Goal: Task Accomplishment & Management: Manage account settings

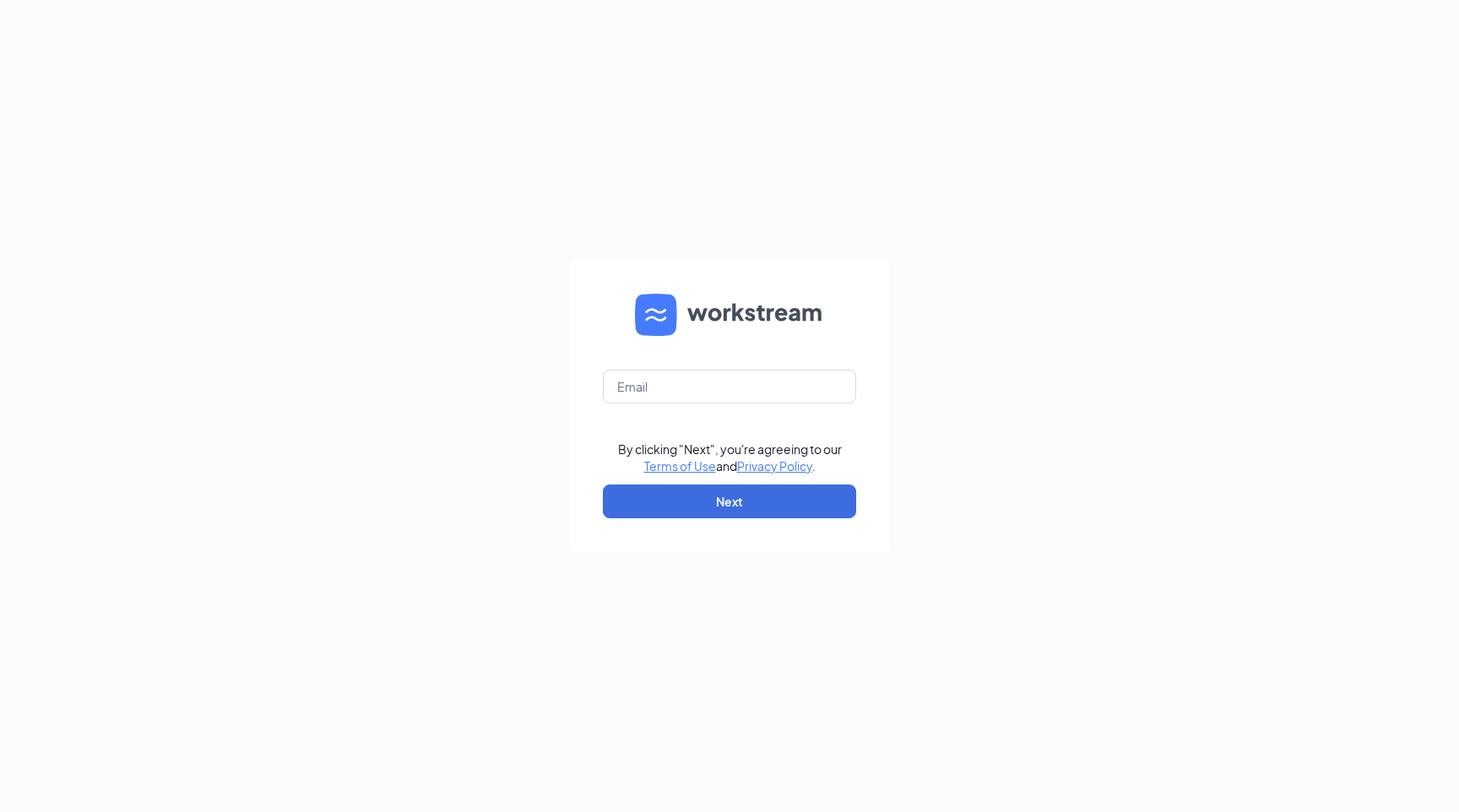
click at [677, 368] on form "By clicking "Next", you're agreeing to our Terms of Use and Privacy Policy . Ne…" at bounding box center [730, 406] width 320 height 292
click at [675, 381] on input "text" at bounding box center [730, 386] width 253 height 34
type input "[PERSON_NAME][EMAIL_ADDRESS][DOMAIN_NAME]"
click at [711, 481] on form "jonathan@cfathruway.com By clicking "Next", you're agreeing to our Terms of Use…" at bounding box center [730, 406] width 320 height 292
click at [711, 496] on button "Next" at bounding box center [730, 501] width 253 height 34
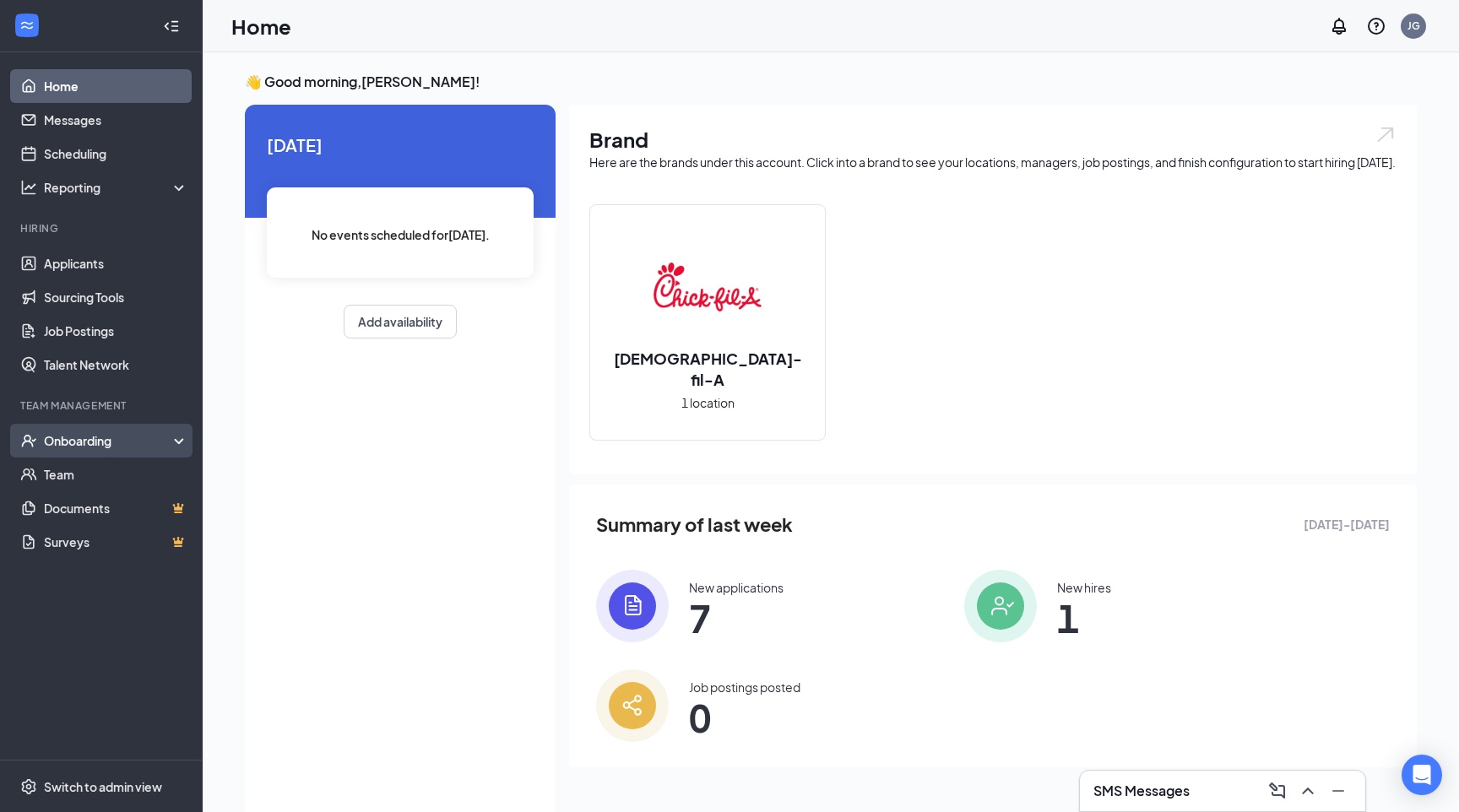
click at [127, 447] on div "Onboarding" at bounding box center [109, 441] width 130 height 17
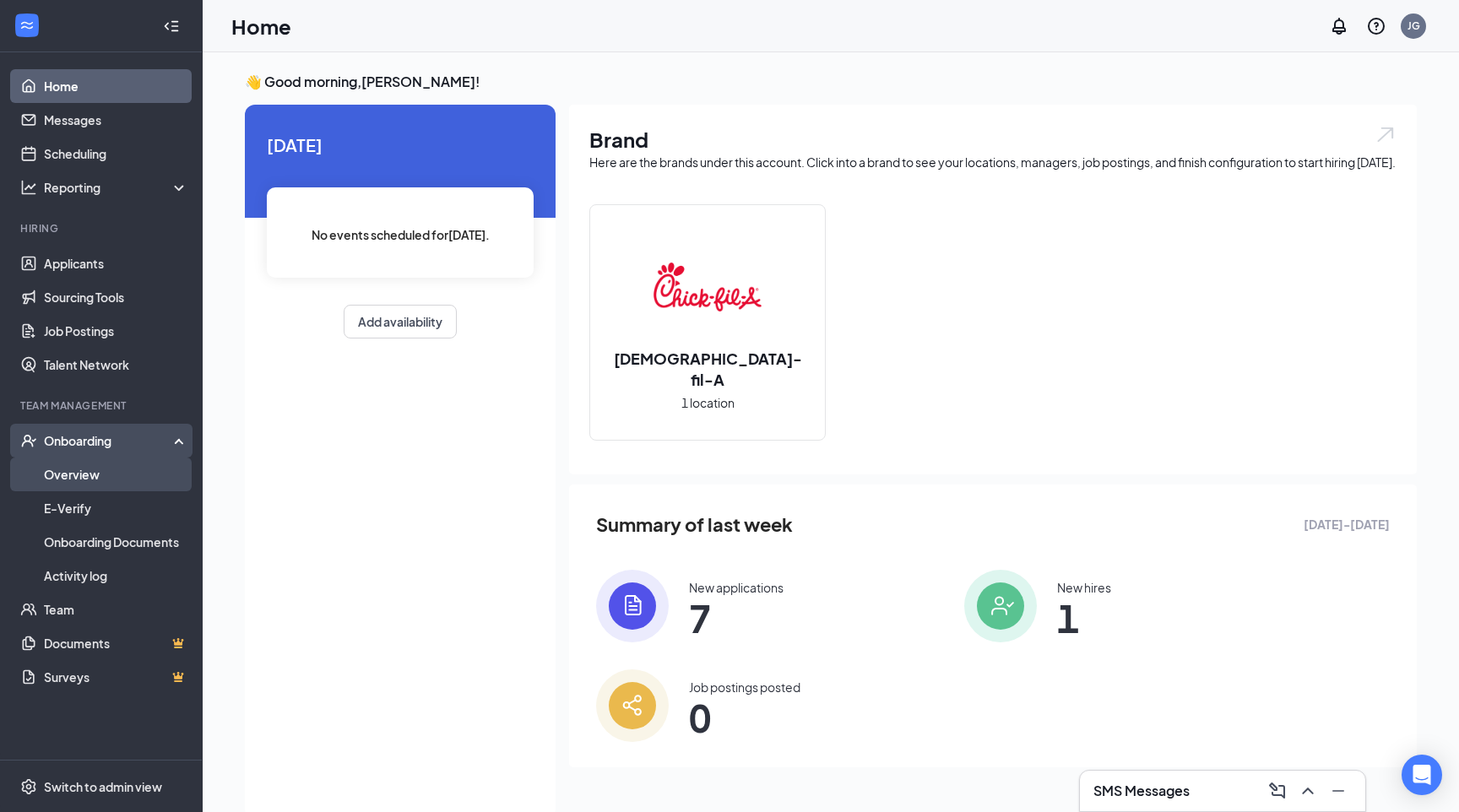
click at [115, 480] on link "Overview" at bounding box center [116, 474] width 145 height 34
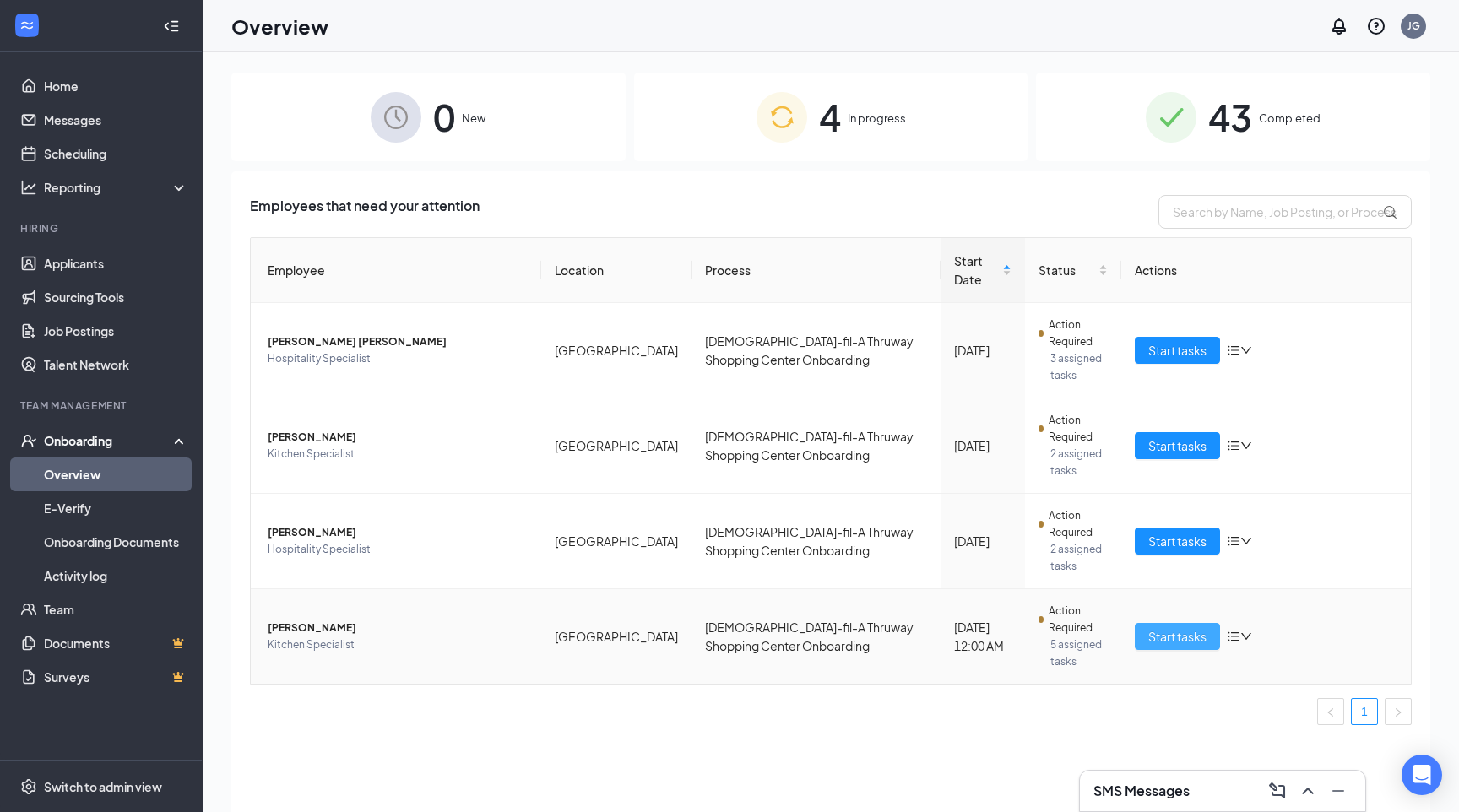
click at [1145, 623] on button "Start tasks" at bounding box center [1177, 635] width 85 height 27
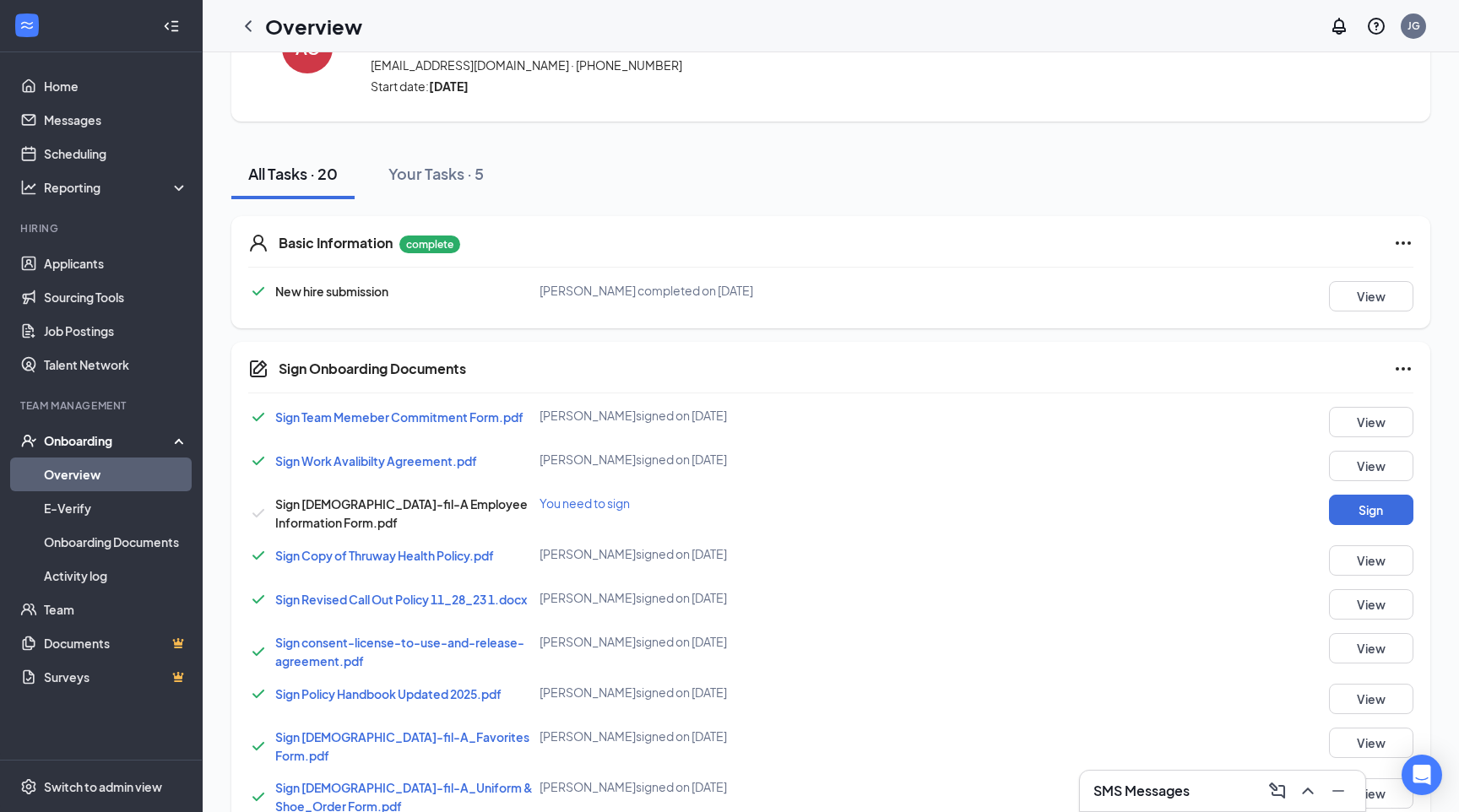
scroll to position [105, 0]
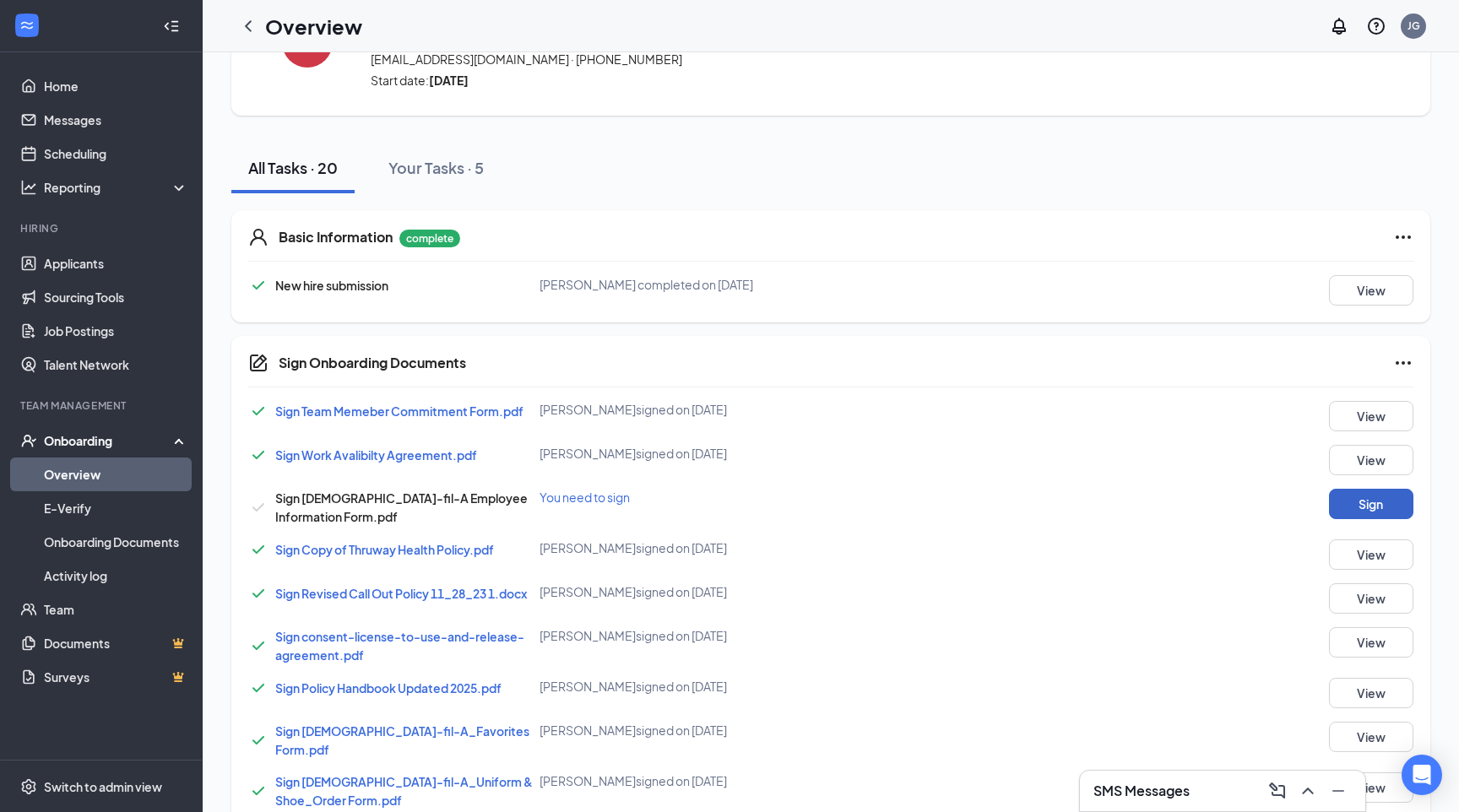
click at [1340, 502] on button "Sign" at bounding box center [1371, 503] width 84 height 30
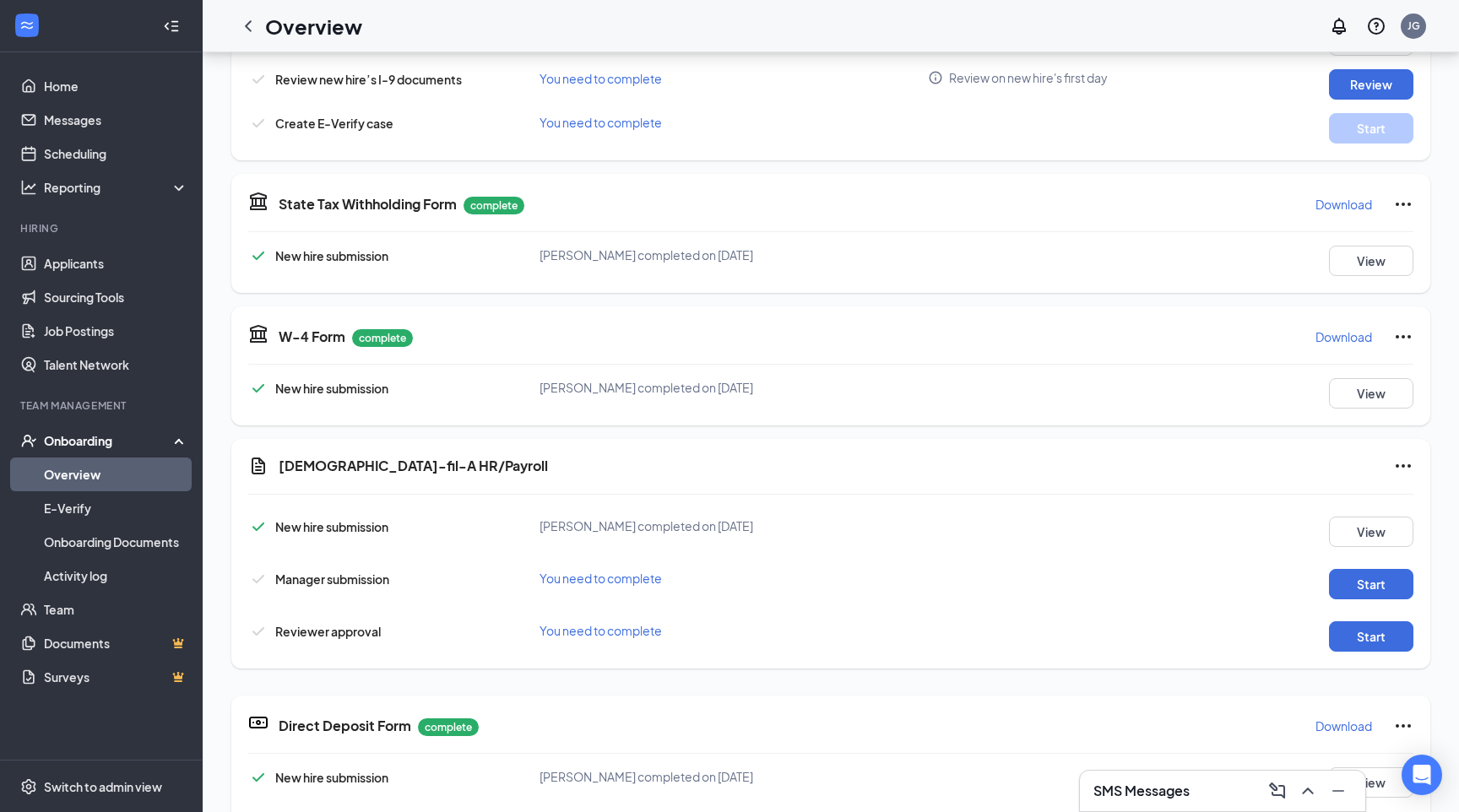
scroll to position [257, 0]
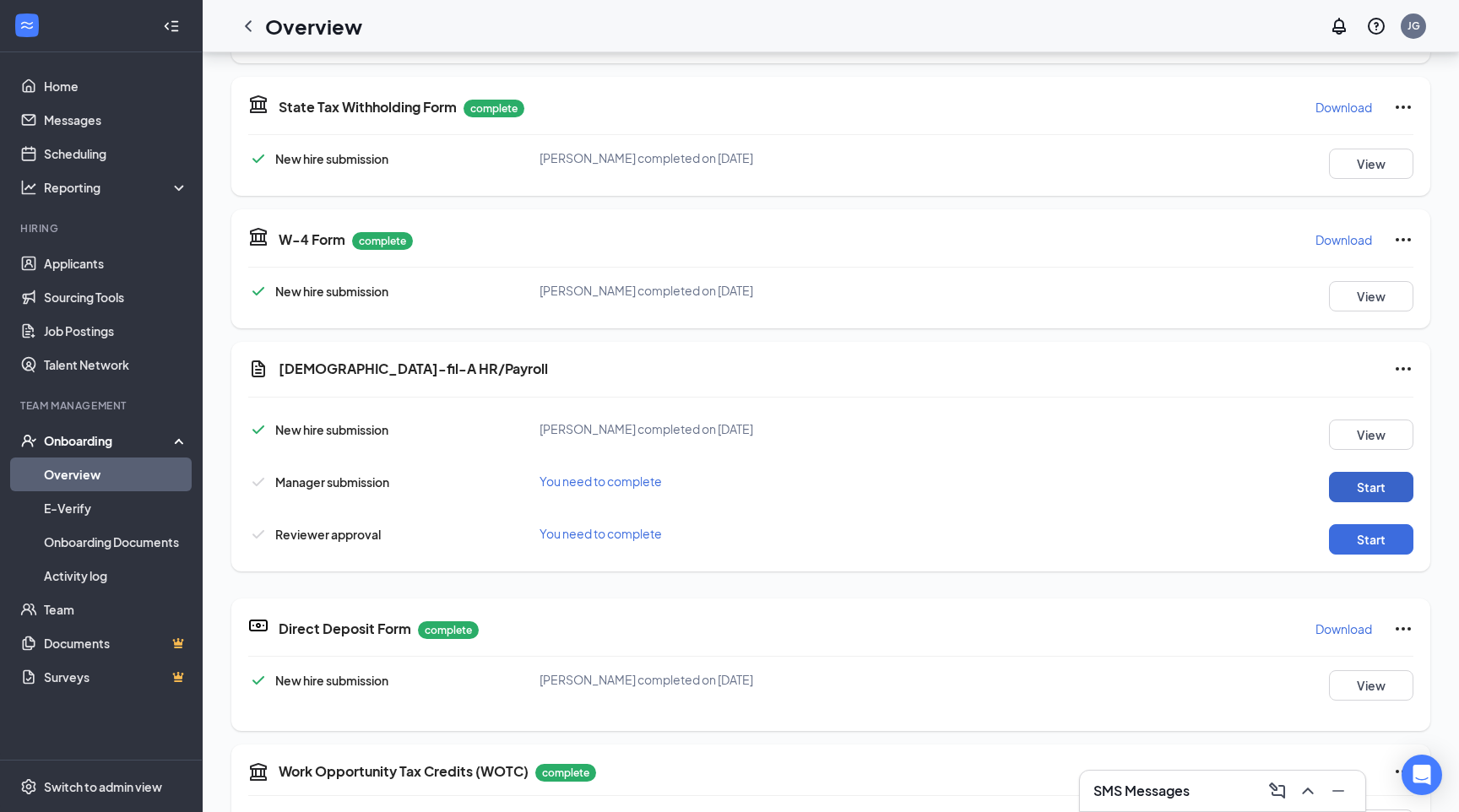
click at [1364, 479] on button "Start" at bounding box center [1371, 487] width 84 height 30
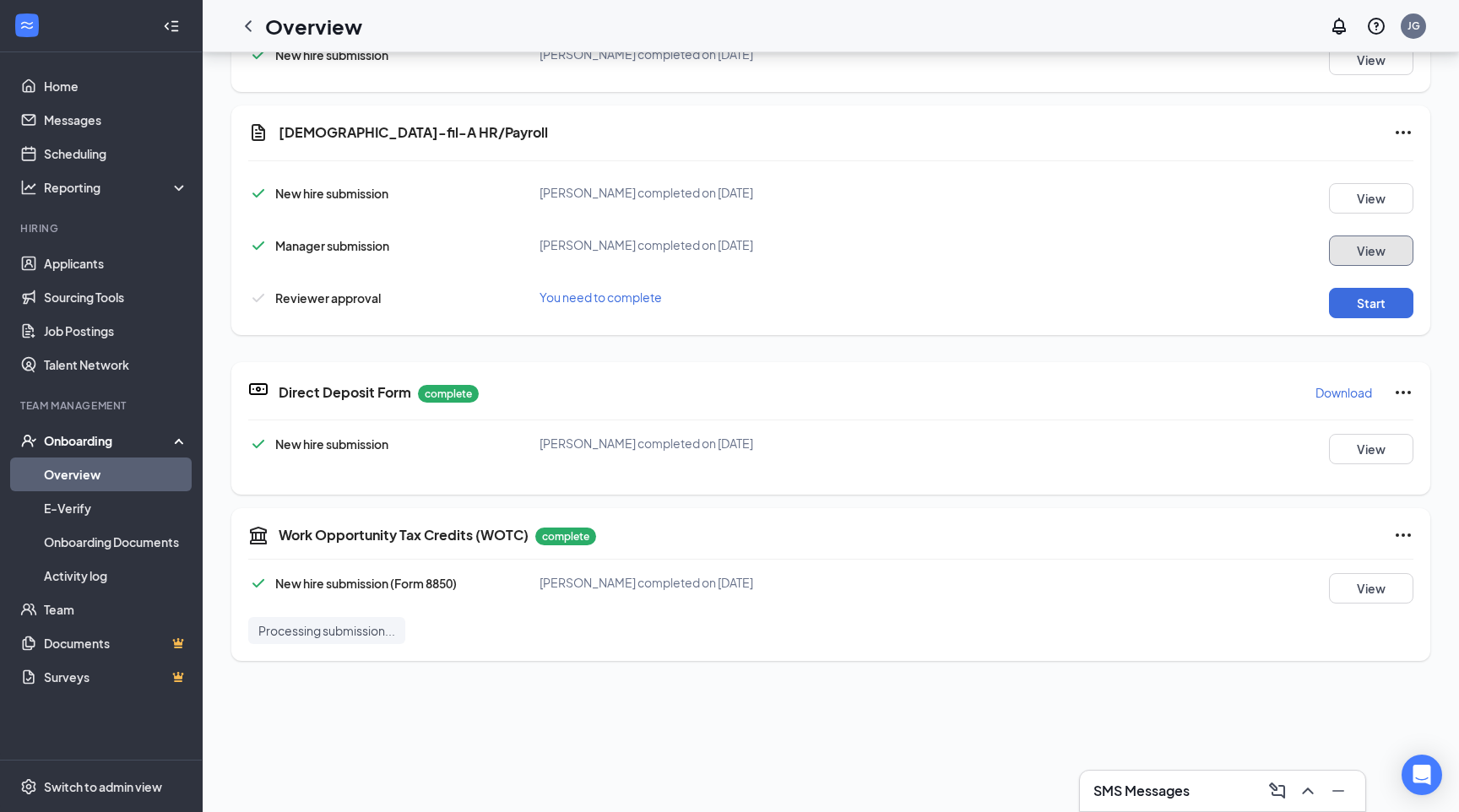
scroll to position [538, 0]
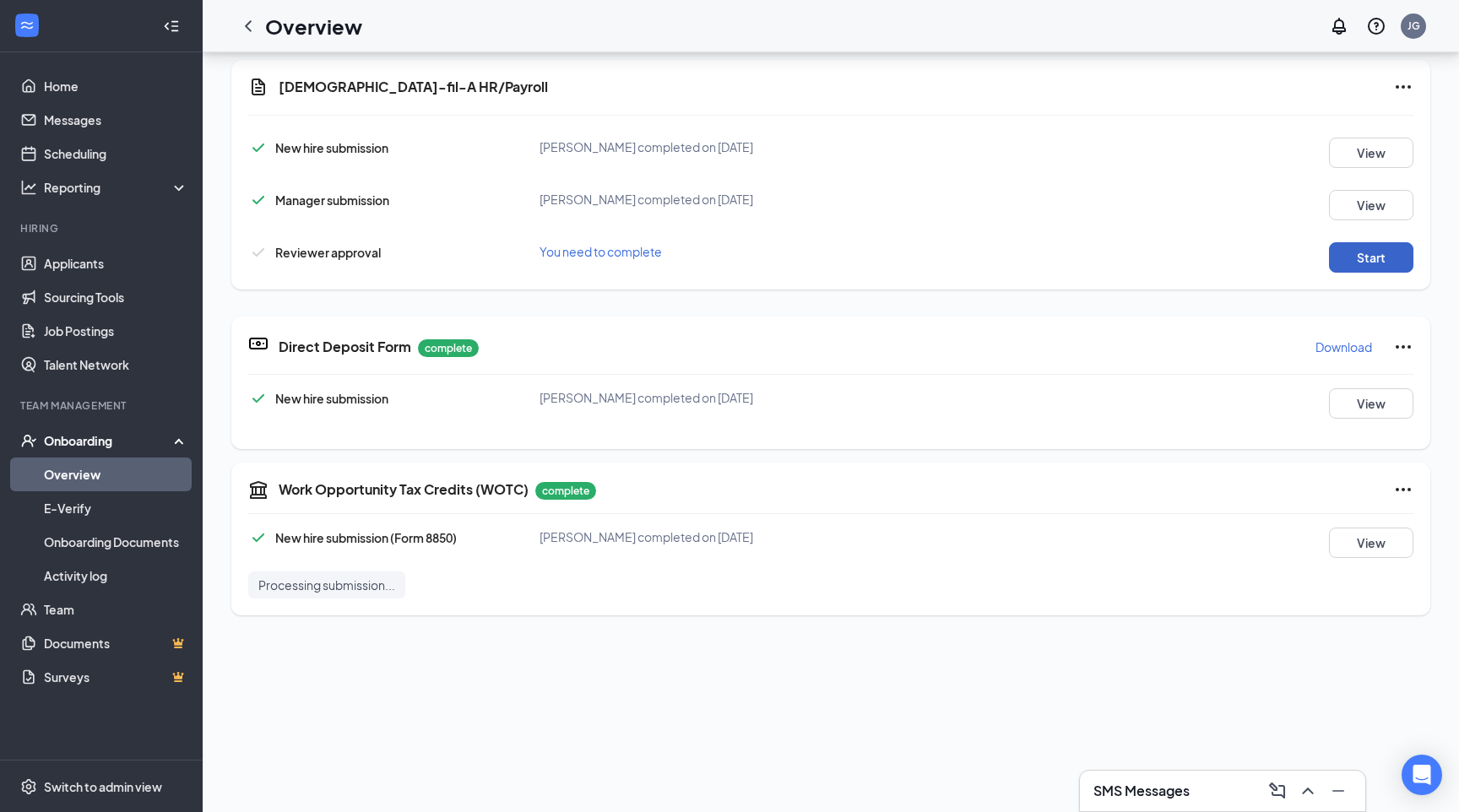
click at [1349, 245] on button "Start" at bounding box center [1371, 257] width 84 height 30
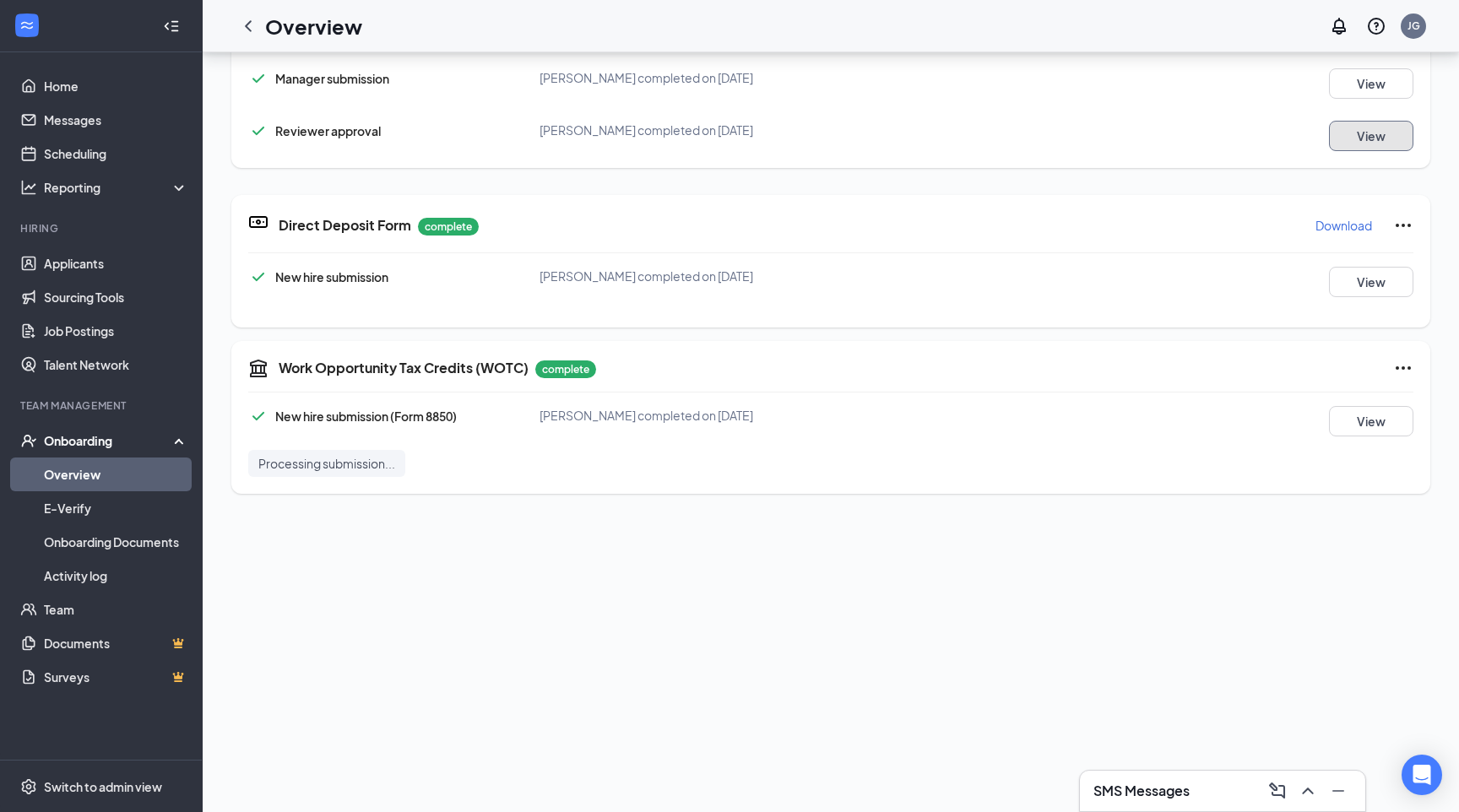
scroll to position [0, 0]
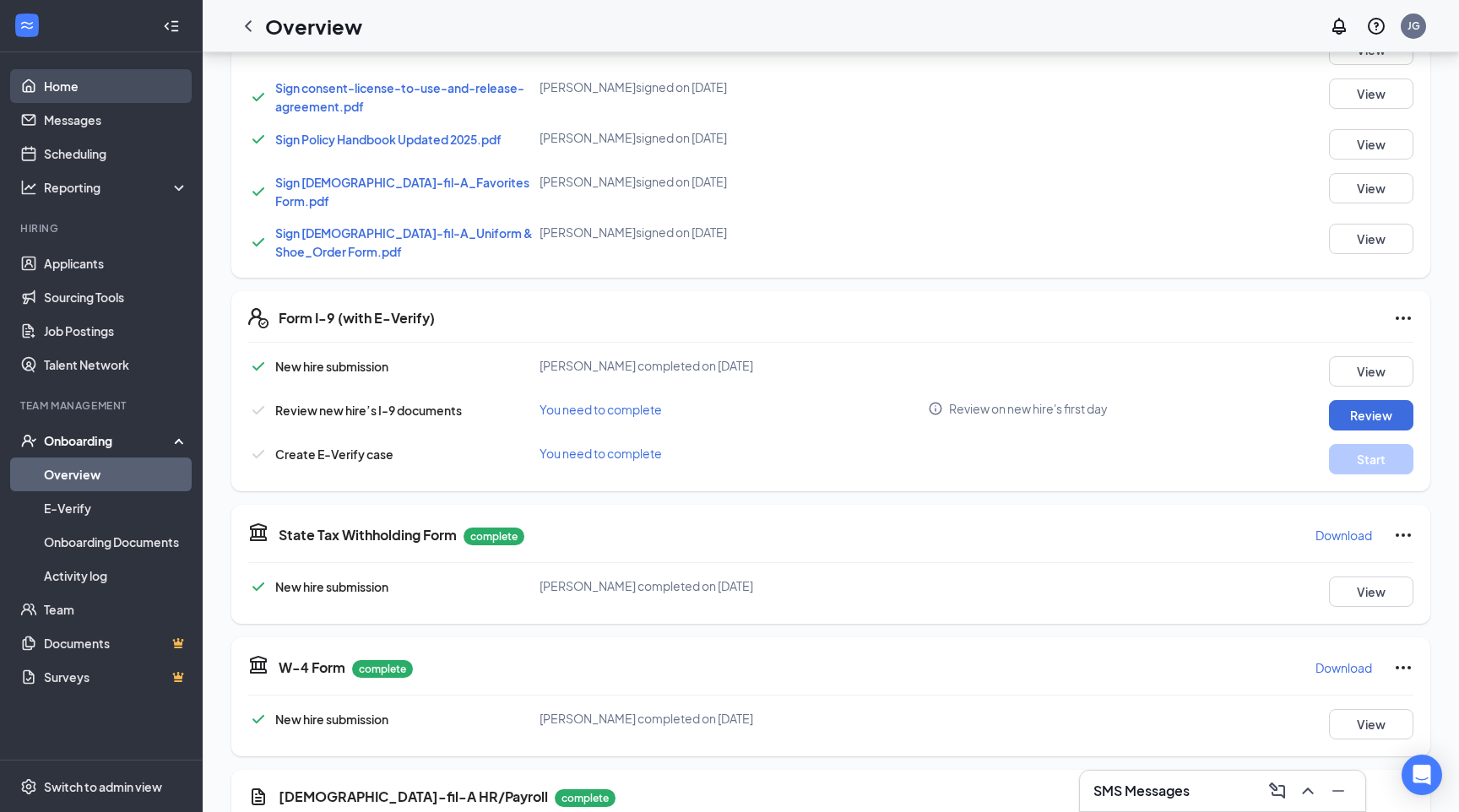
click at [107, 91] on link "Home" at bounding box center [116, 85] width 145 height 34
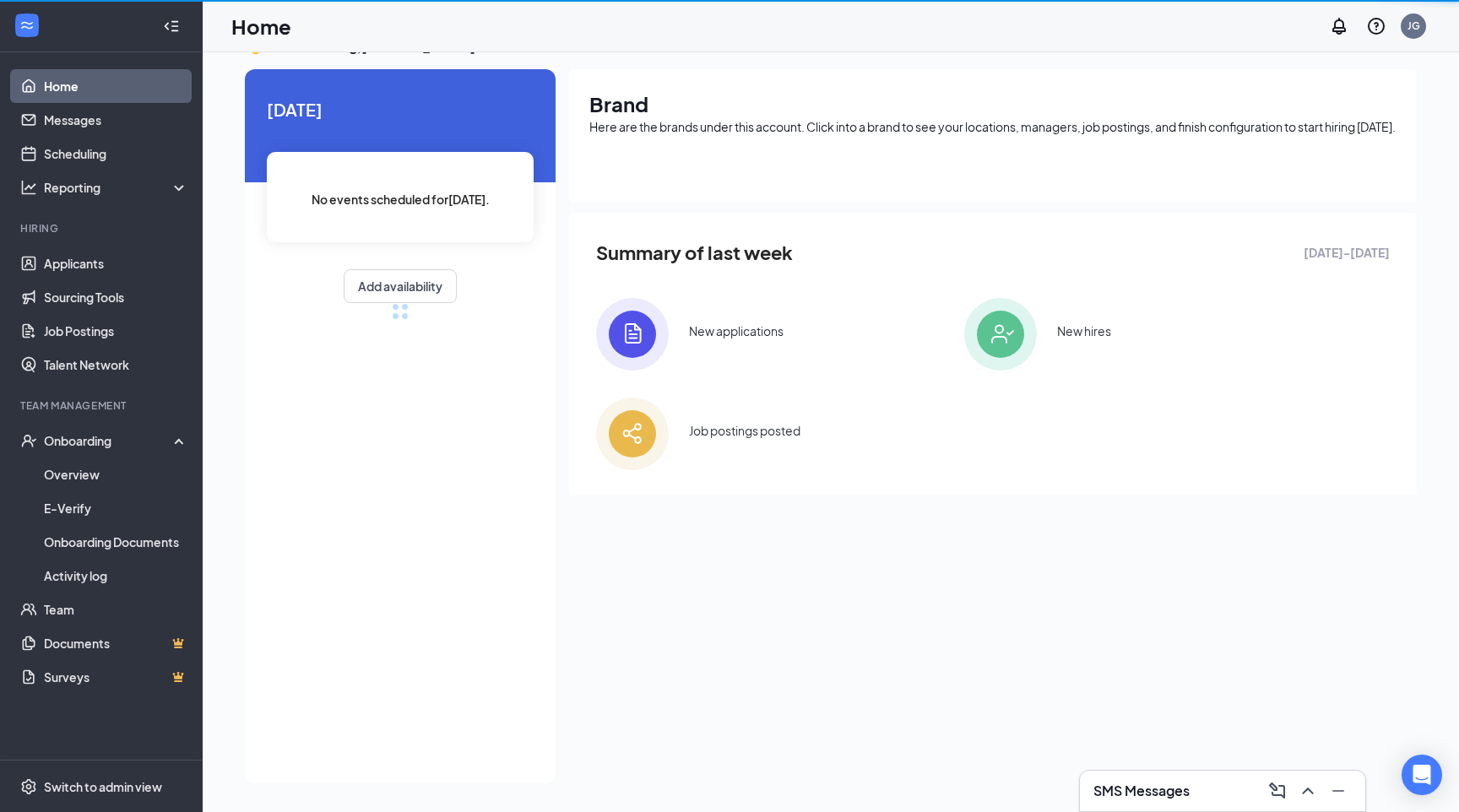
scroll to position [35, 0]
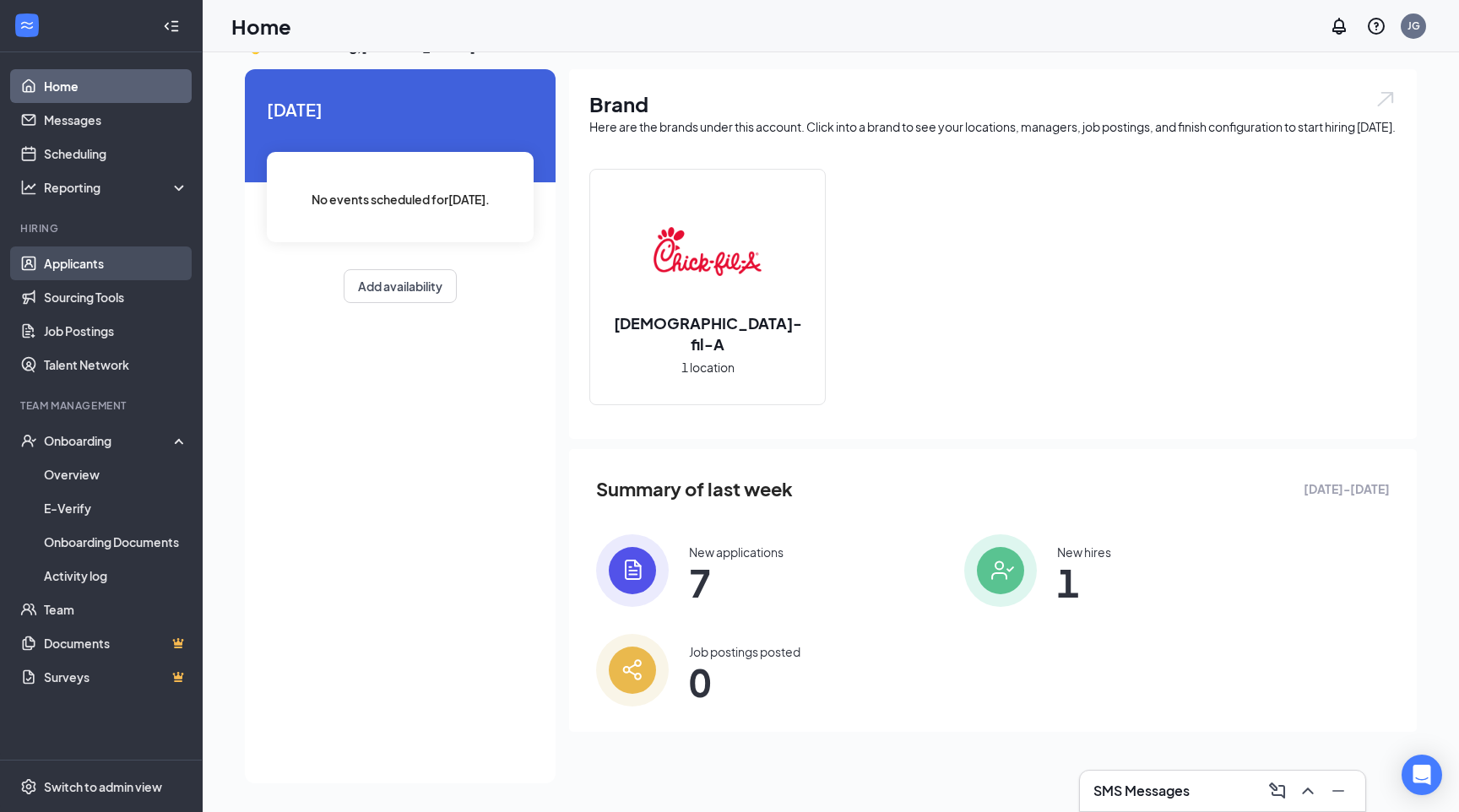
click at [139, 251] on link "Applicants" at bounding box center [116, 263] width 145 height 34
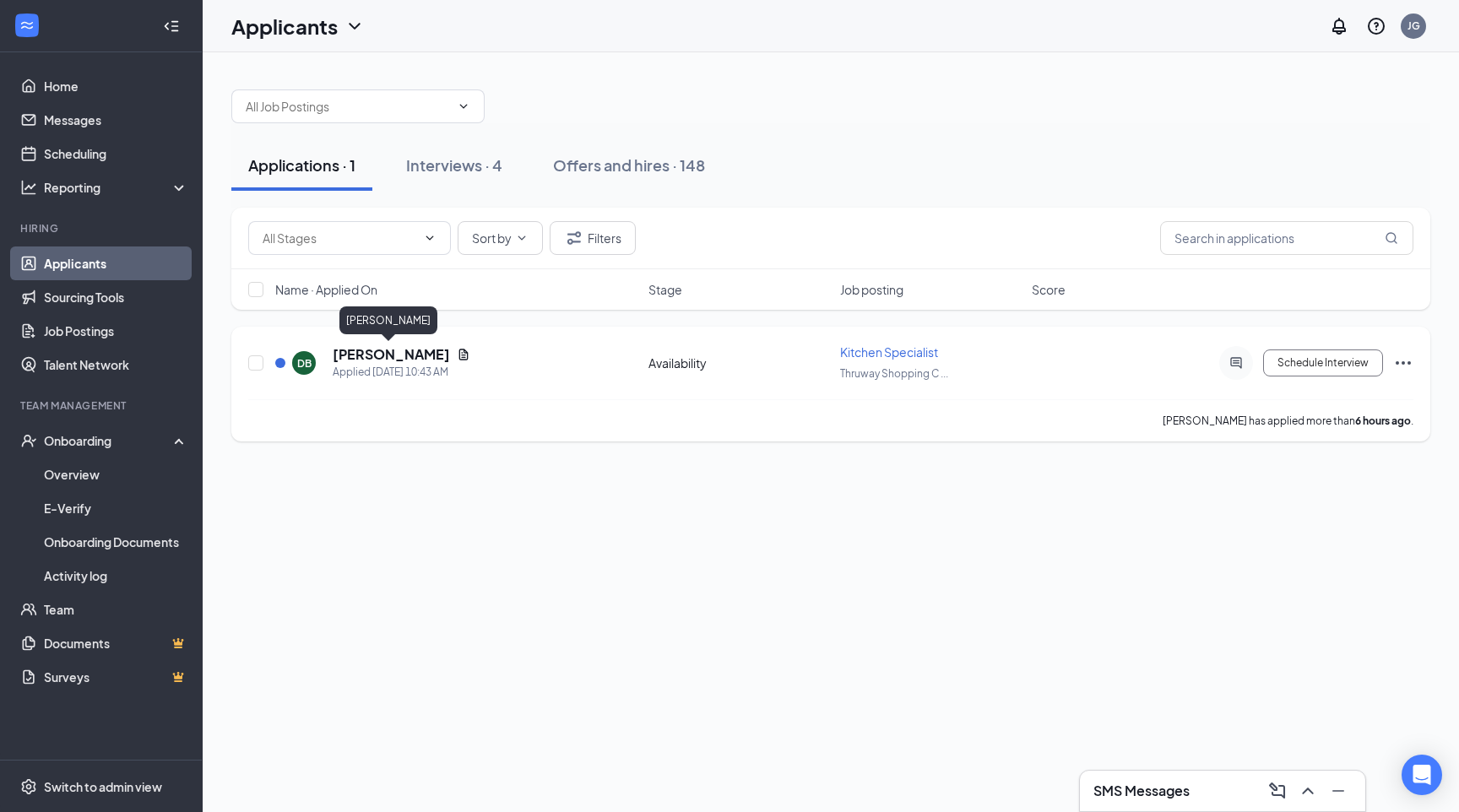
click at [400, 355] on h5 "[PERSON_NAME]" at bounding box center [391, 355] width 117 height 19
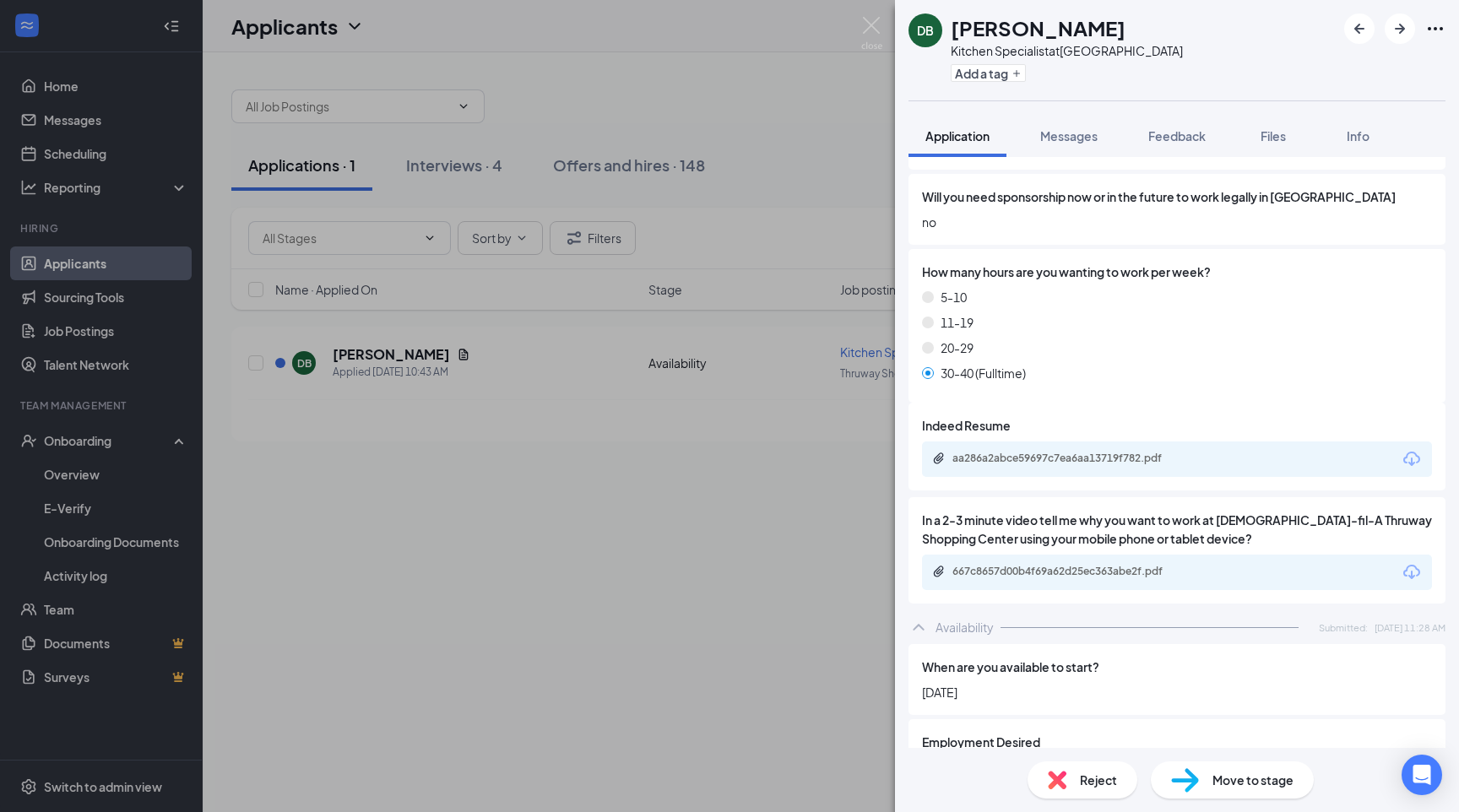
scroll to position [1147, 0]
click at [1046, 449] on div "aa286a2abce59697c7ea6aa13719f782.pdf" at bounding box center [1071, 456] width 236 height 14
click at [1243, 786] on span "Move to stage" at bounding box center [1252, 780] width 81 height 19
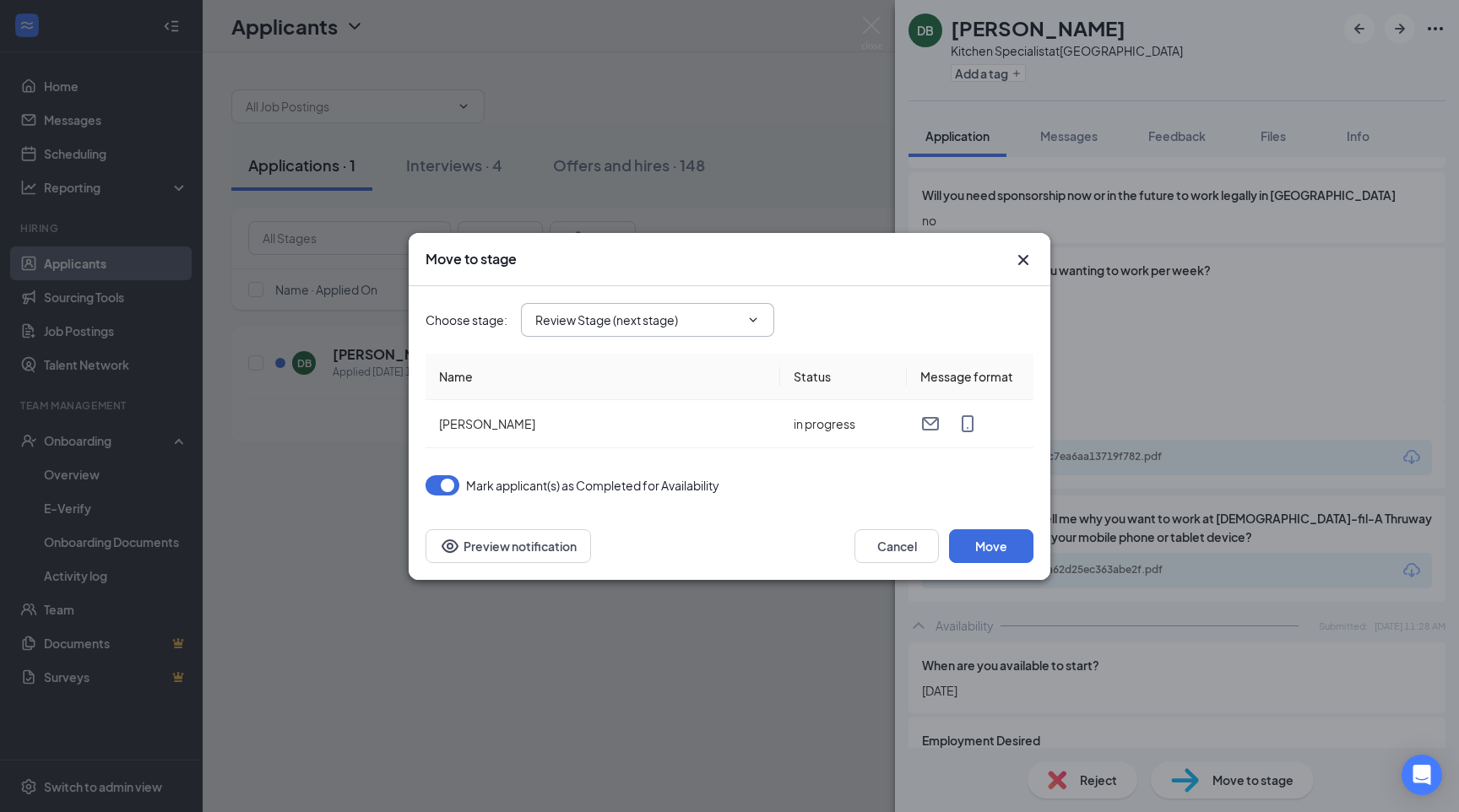
click at [615, 307] on span "Review Stage (next stage)" at bounding box center [648, 319] width 253 height 34
click at [615, 313] on input "Review Stage (next stage)" at bounding box center [636, 320] width 204 height 19
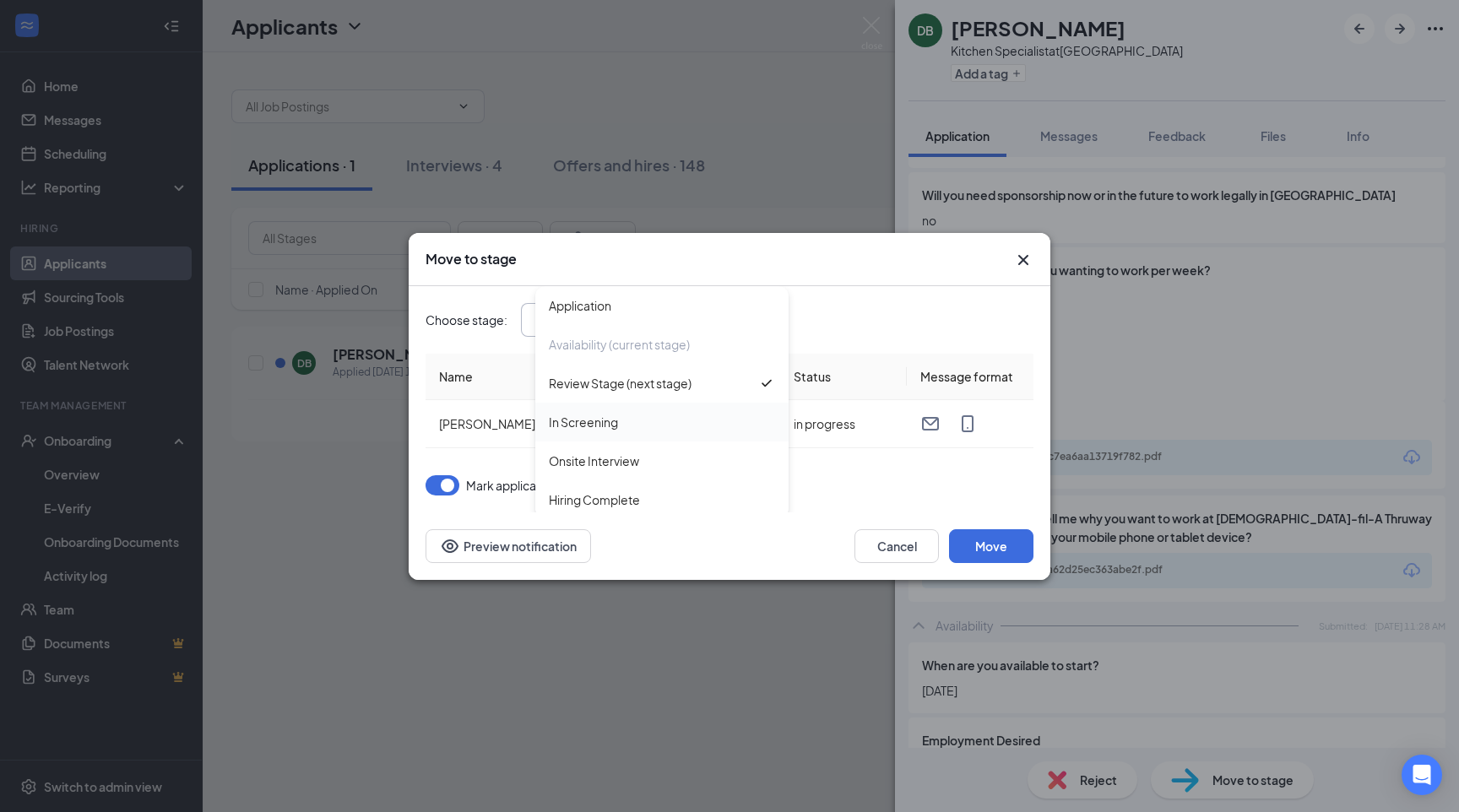
click at [590, 429] on div "In Screening" at bounding box center [583, 422] width 69 height 19
type input "In Screening"
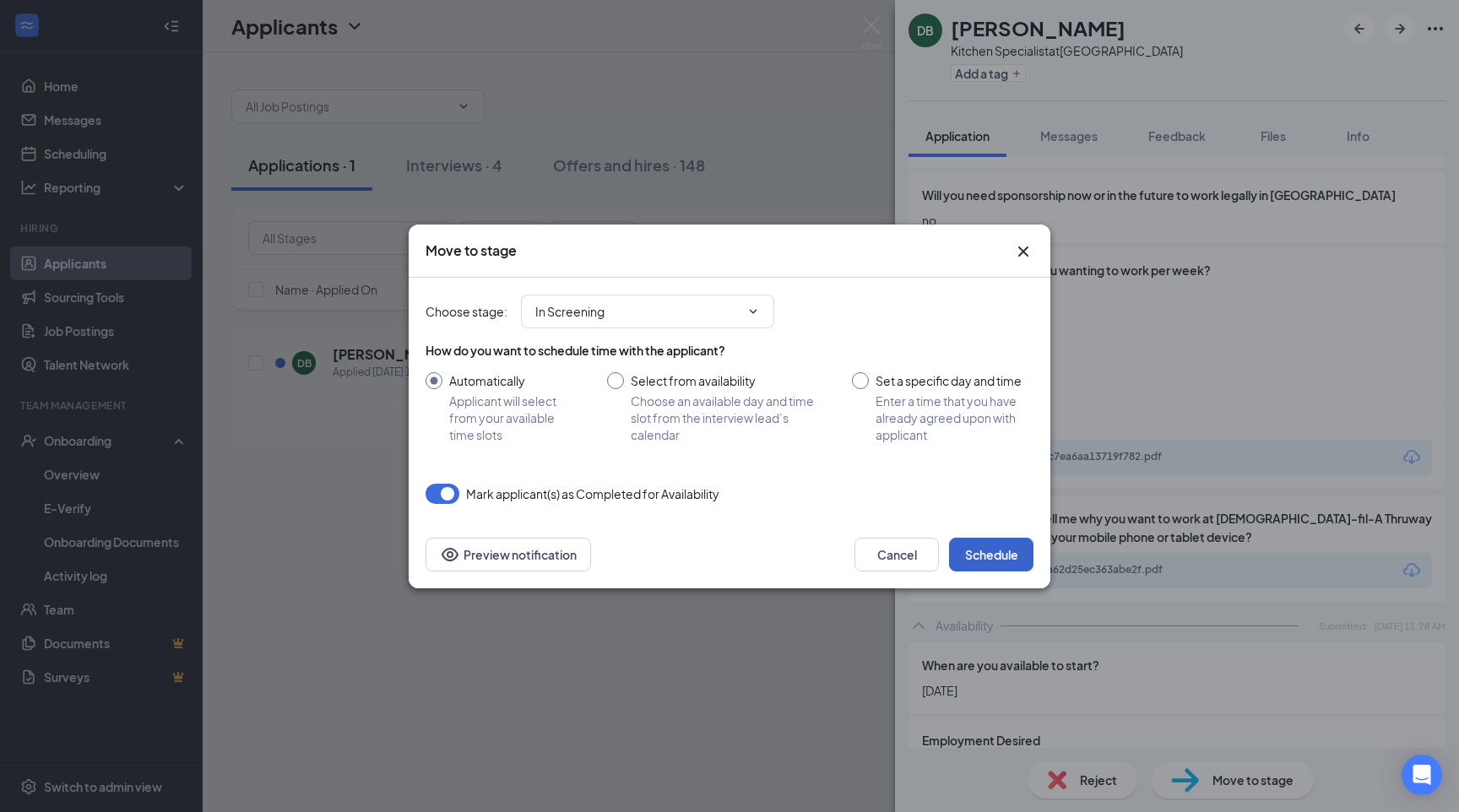
click at [982, 557] on button "Schedule" at bounding box center [991, 554] width 84 height 34
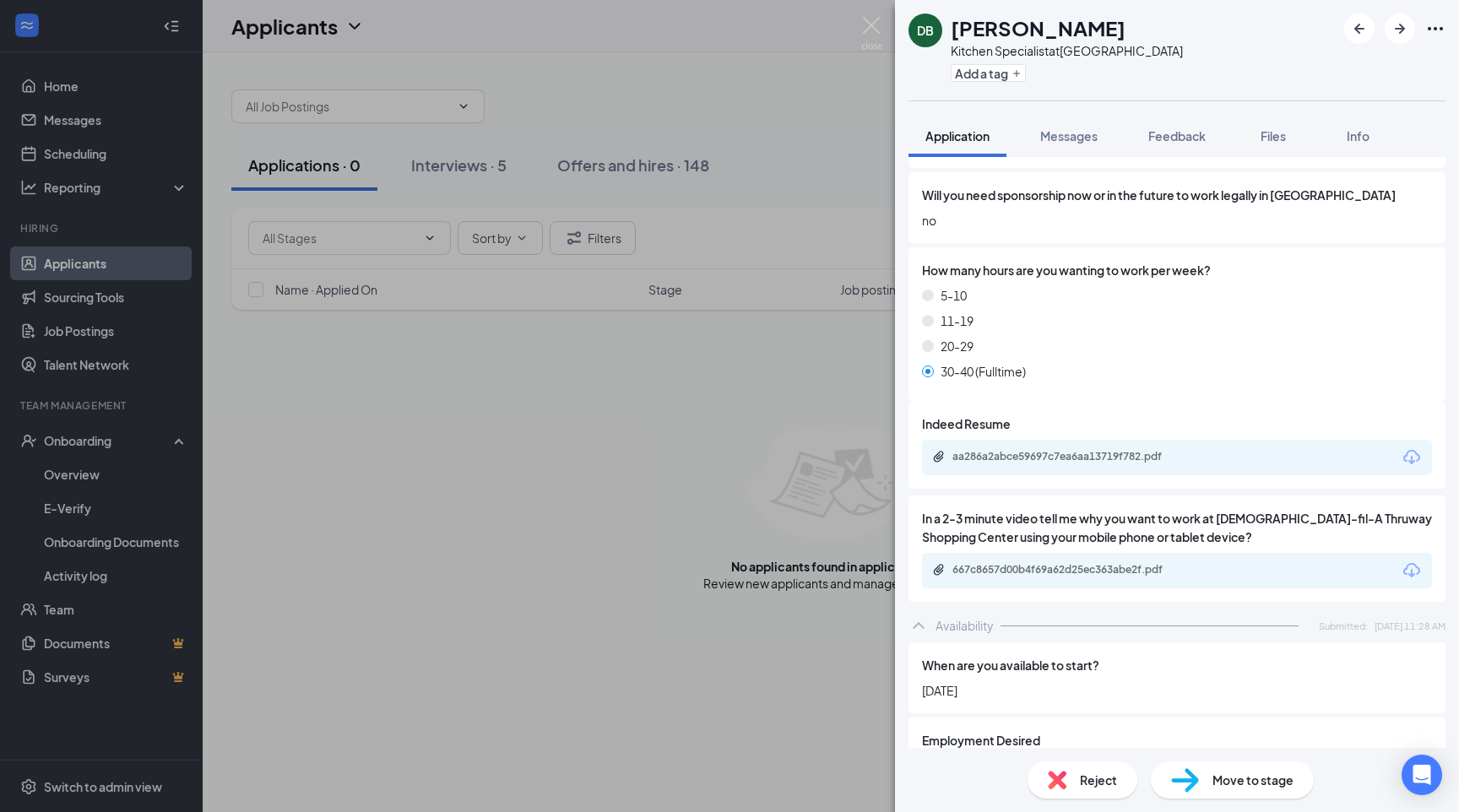
click at [557, 80] on div "DB David Benjamin Kitchen Specialist at Thruway Shopping Center Add a tag Appli…" at bounding box center [730, 406] width 1459 height 812
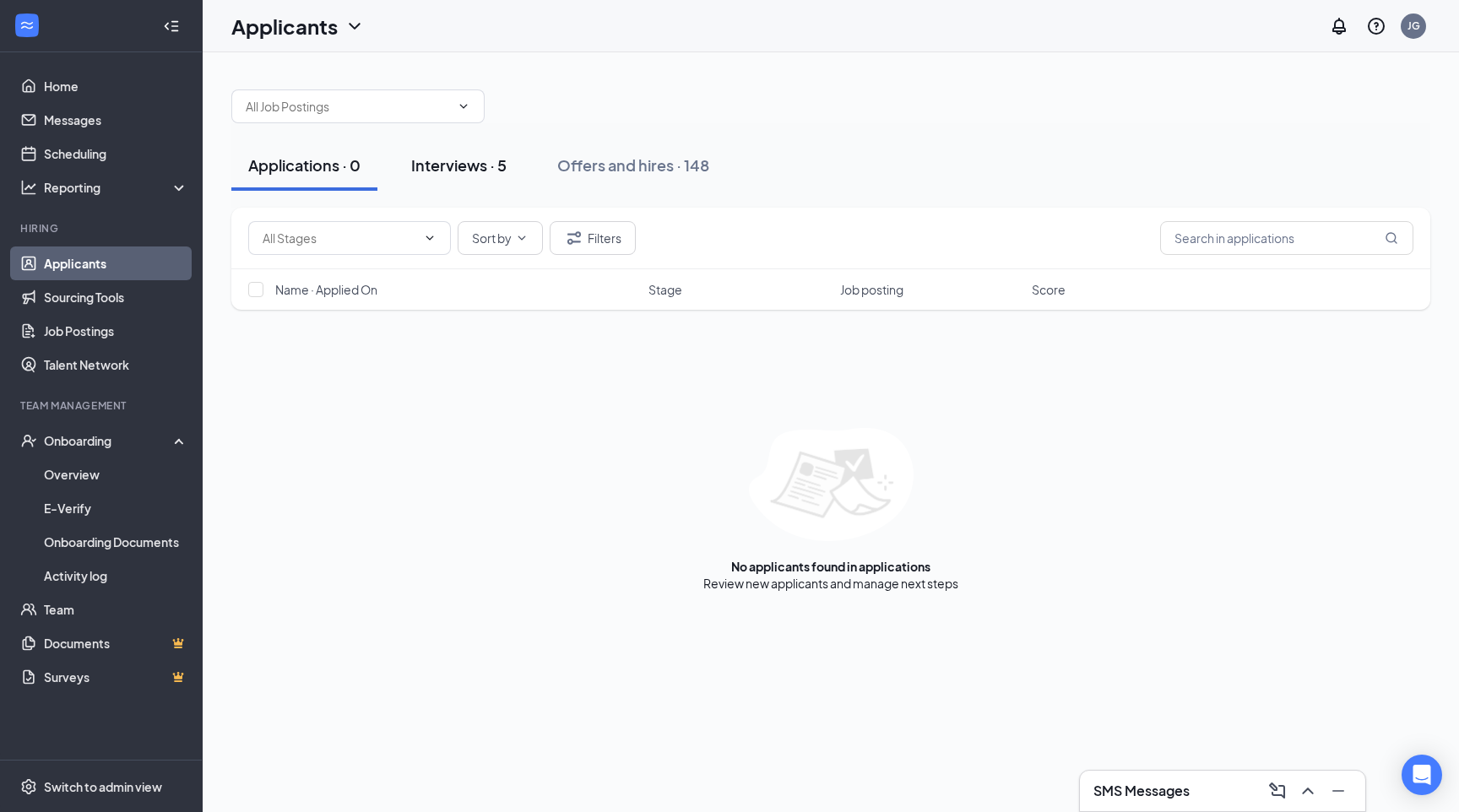
click at [446, 175] on div "Interviews · 5" at bounding box center [458, 164] width 96 height 22
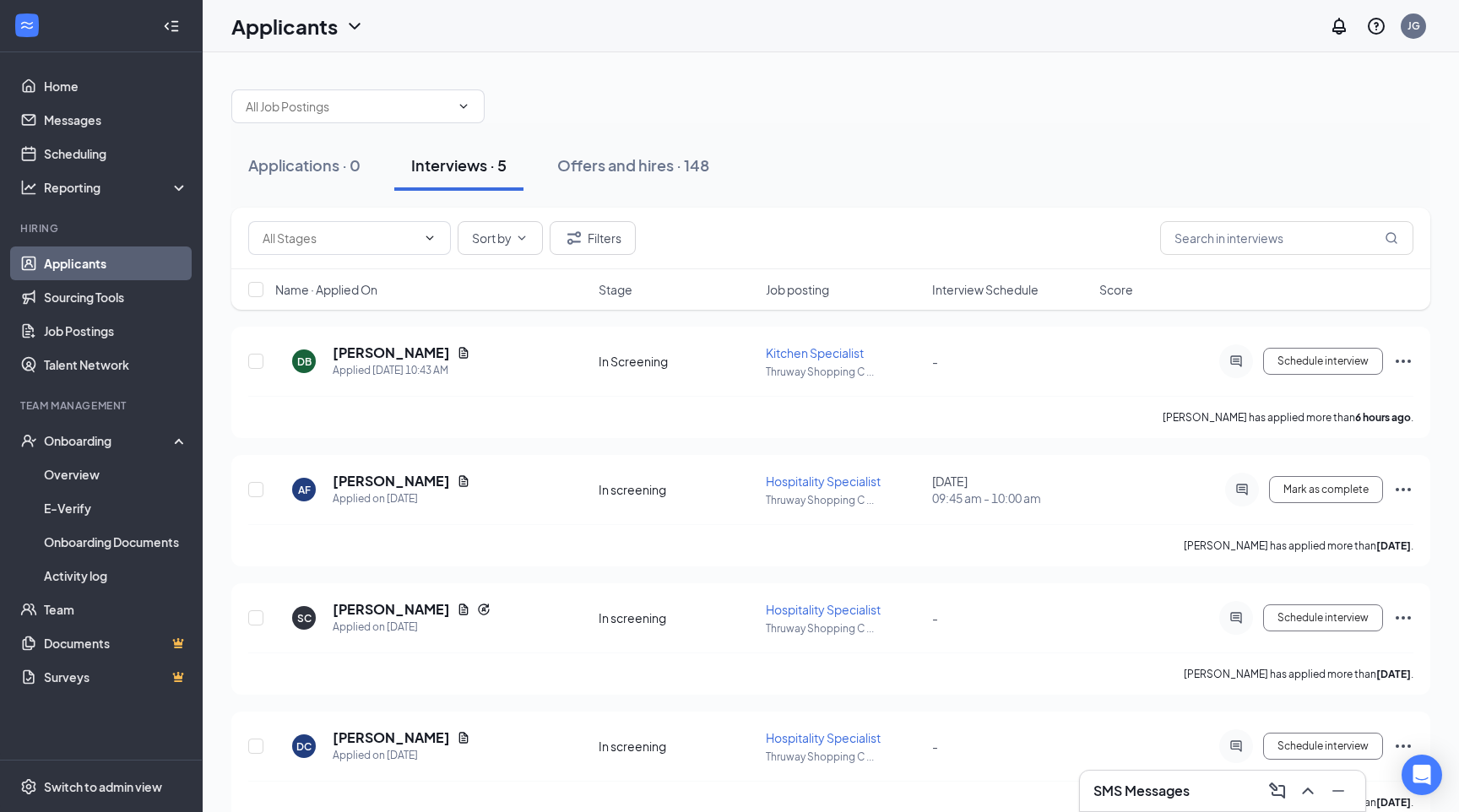
scroll to position [15, 0]
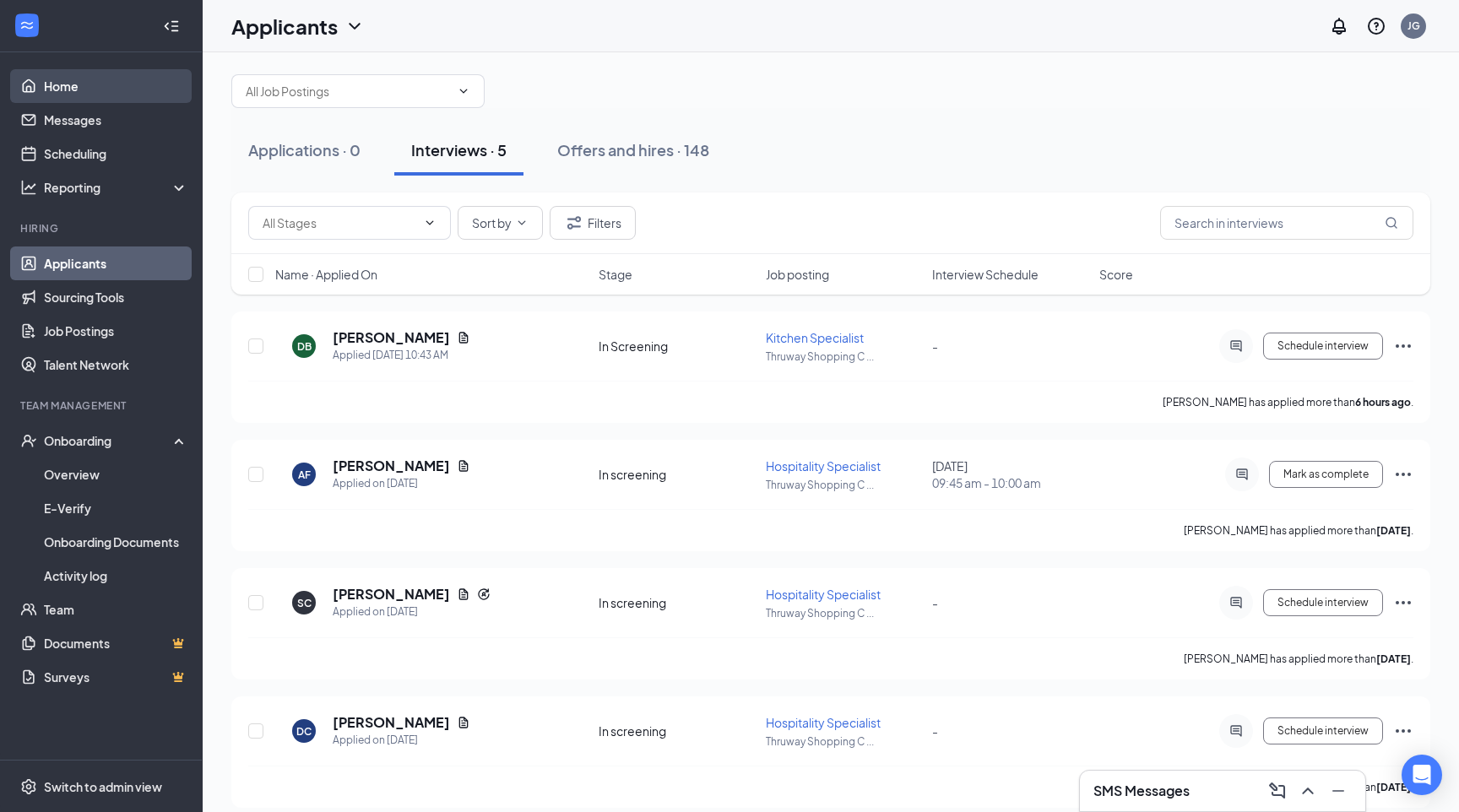
click at [159, 95] on link "Home" at bounding box center [116, 85] width 145 height 34
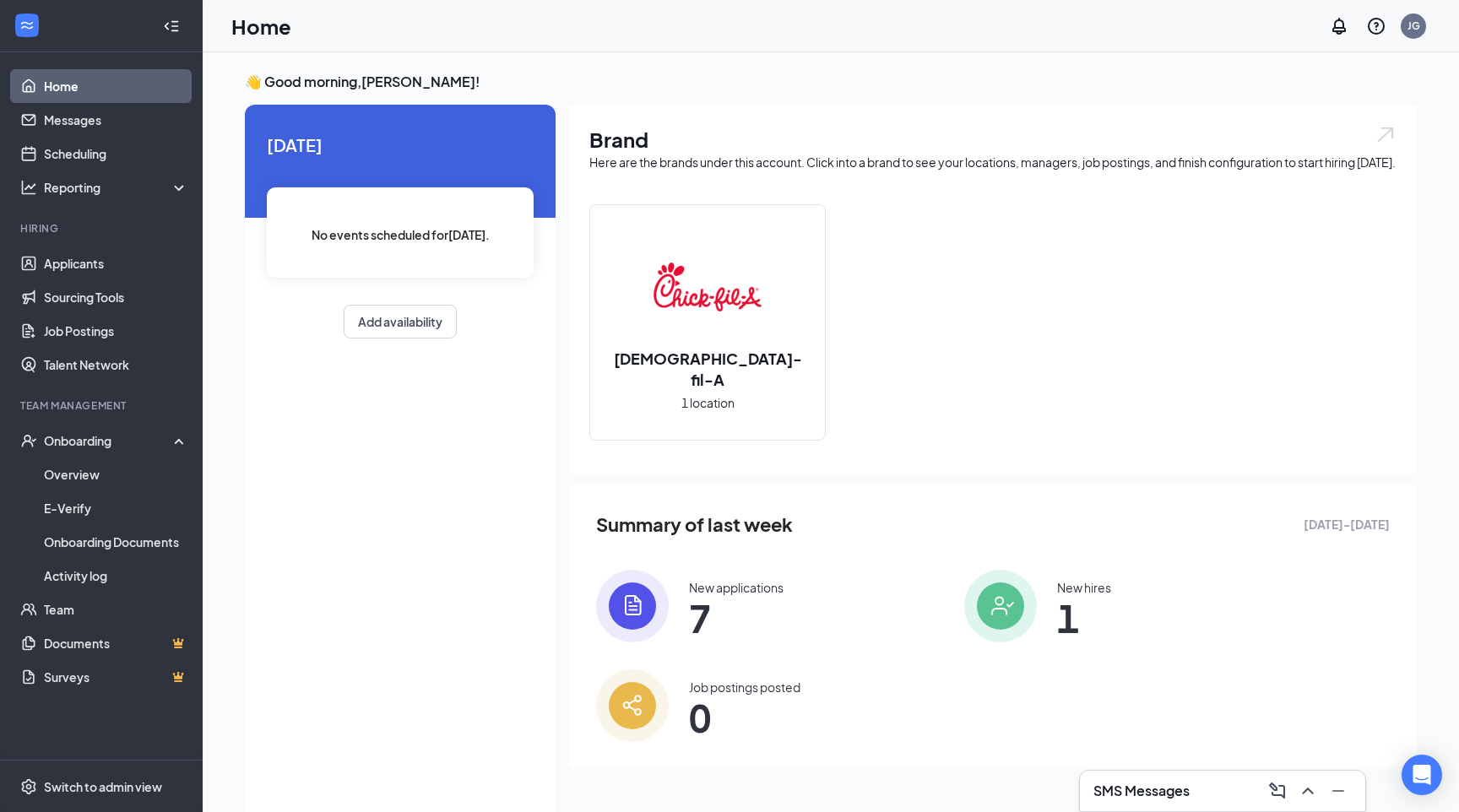
click at [85, 77] on link "Home" at bounding box center [116, 85] width 145 height 34
click at [57, 267] on link "Applicants" at bounding box center [116, 263] width 145 height 34
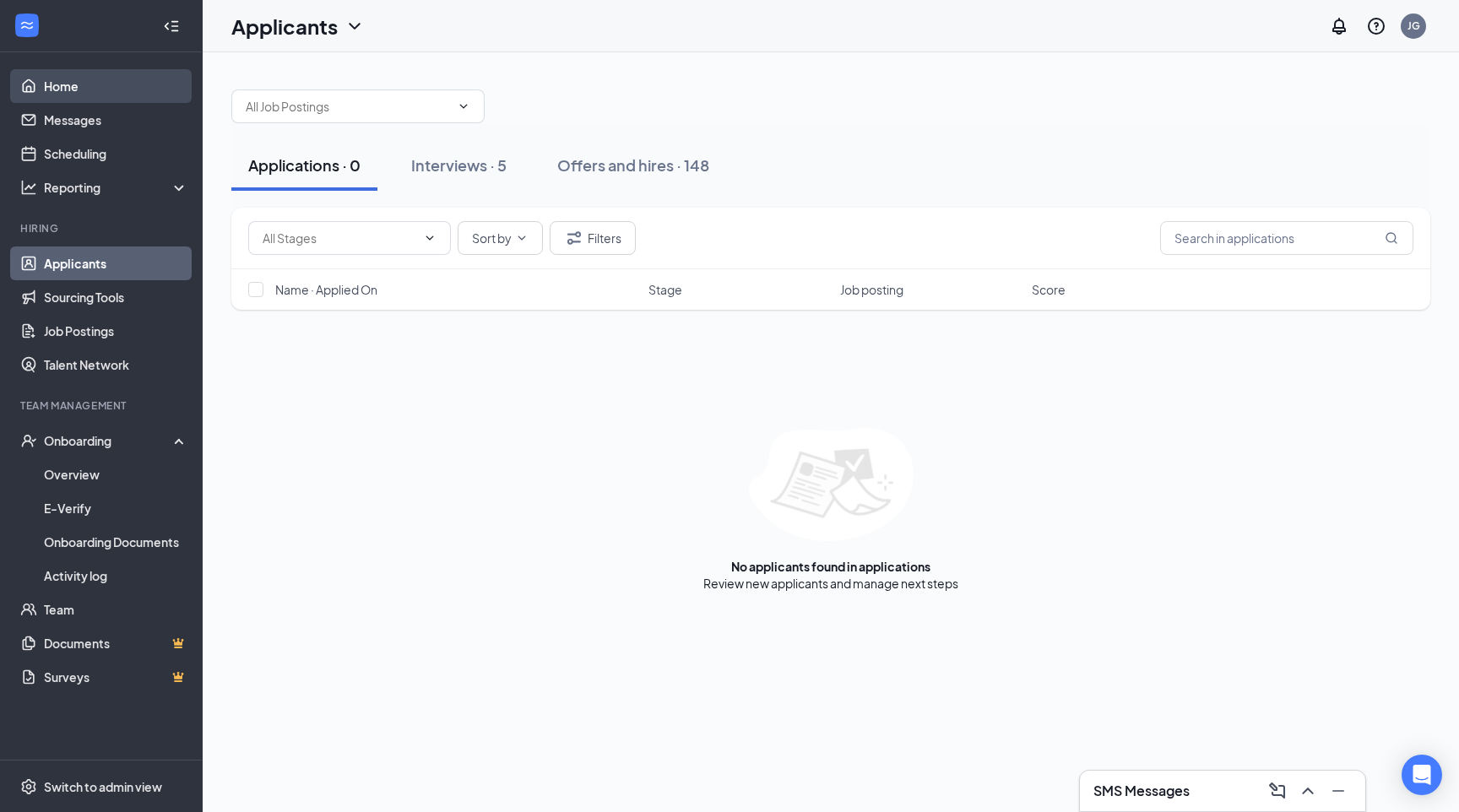
click at [121, 97] on link "Home" at bounding box center [116, 85] width 145 height 34
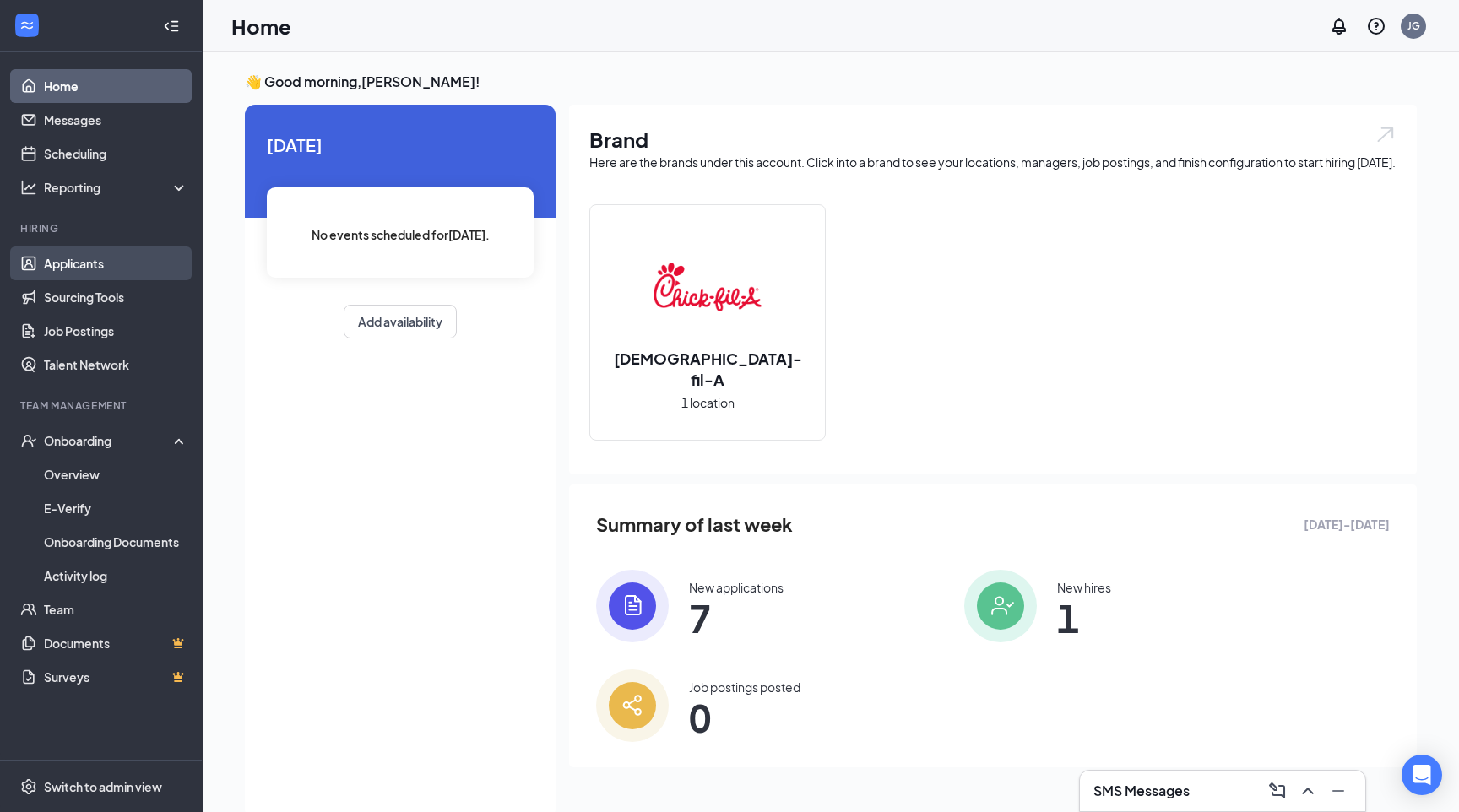
click at [71, 259] on link "Applicants" at bounding box center [116, 263] width 145 height 34
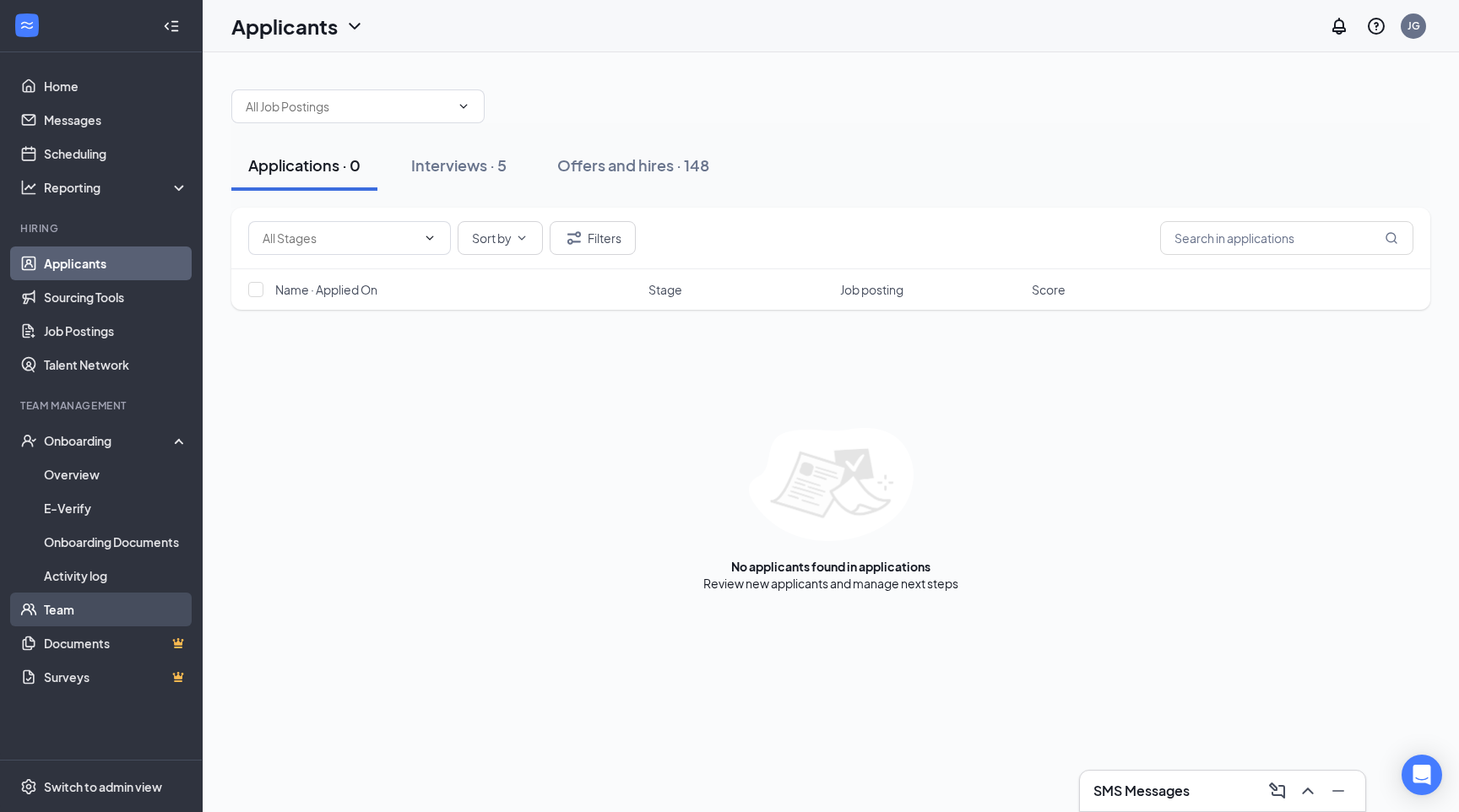
click at [60, 619] on link "Team" at bounding box center [116, 609] width 145 height 34
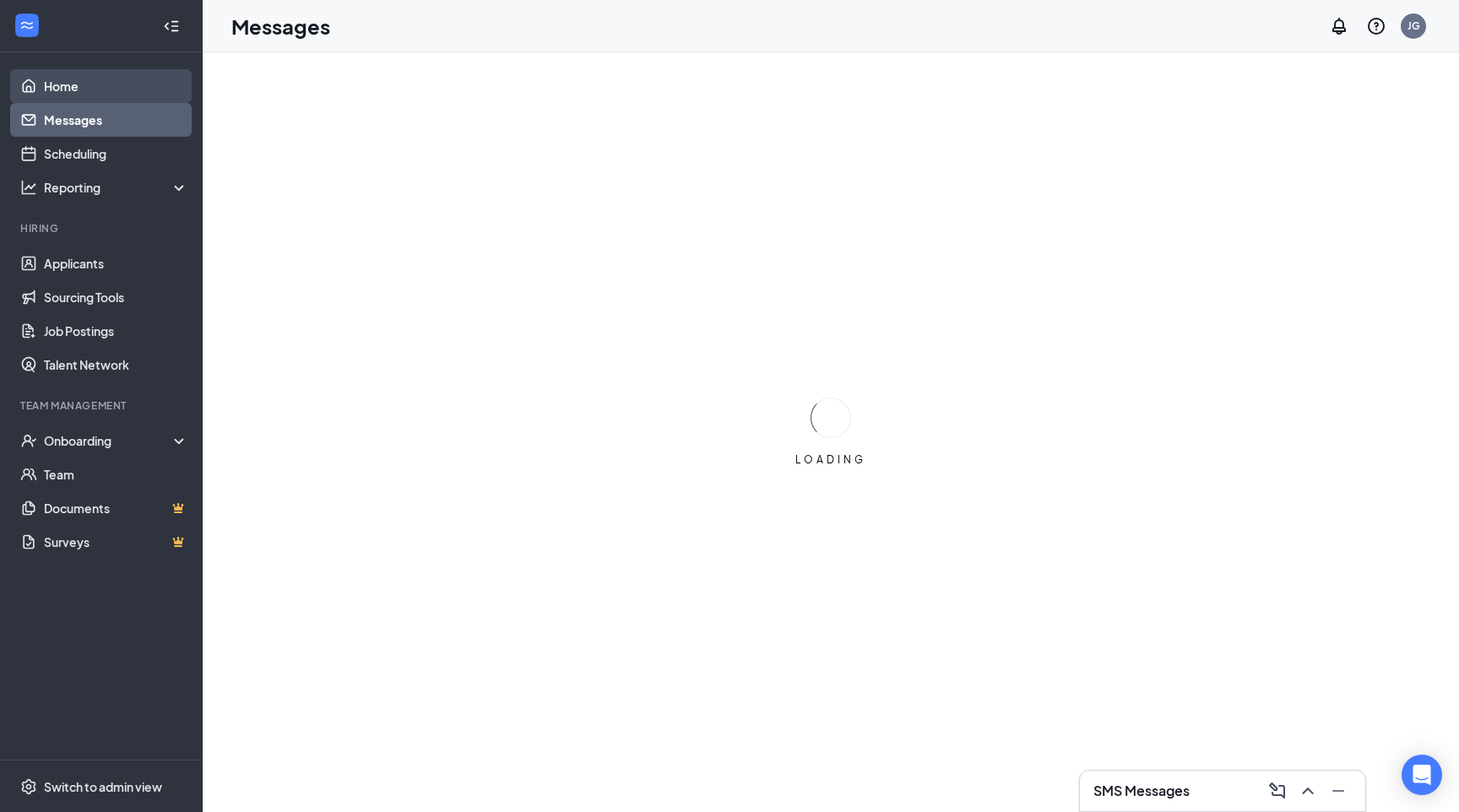
click at [96, 86] on link "Home" at bounding box center [116, 85] width 145 height 34
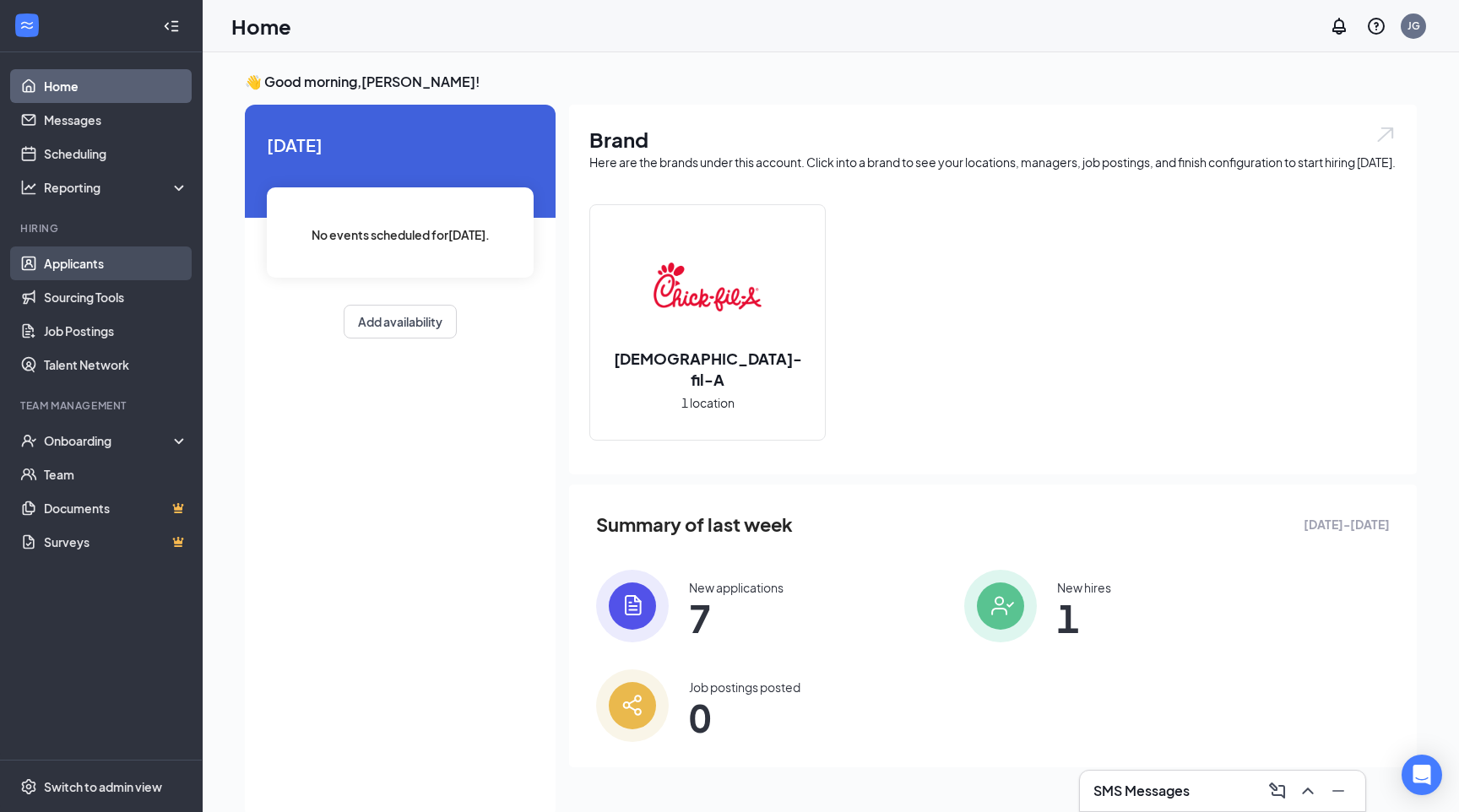
click at [90, 274] on link "Applicants" at bounding box center [116, 263] width 145 height 34
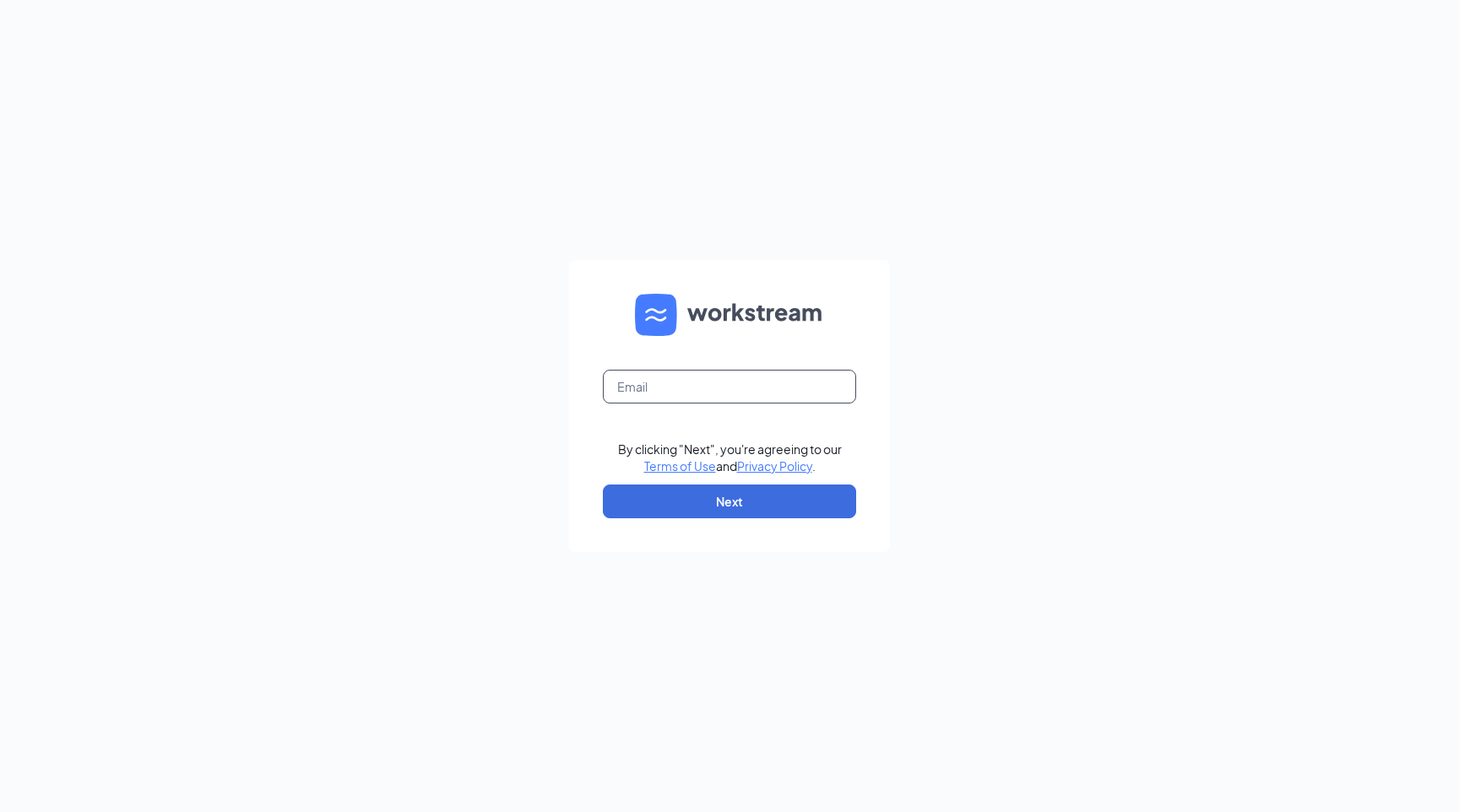
click at [730, 387] on input "text" at bounding box center [730, 386] width 253 height 34
type input "[PERSON_NAME][EMAIL_ADDRESS][DOMAIN_NAME]"
click at [734, 501] on button "Next" at bounding box center [730, 501] width 253 height 34
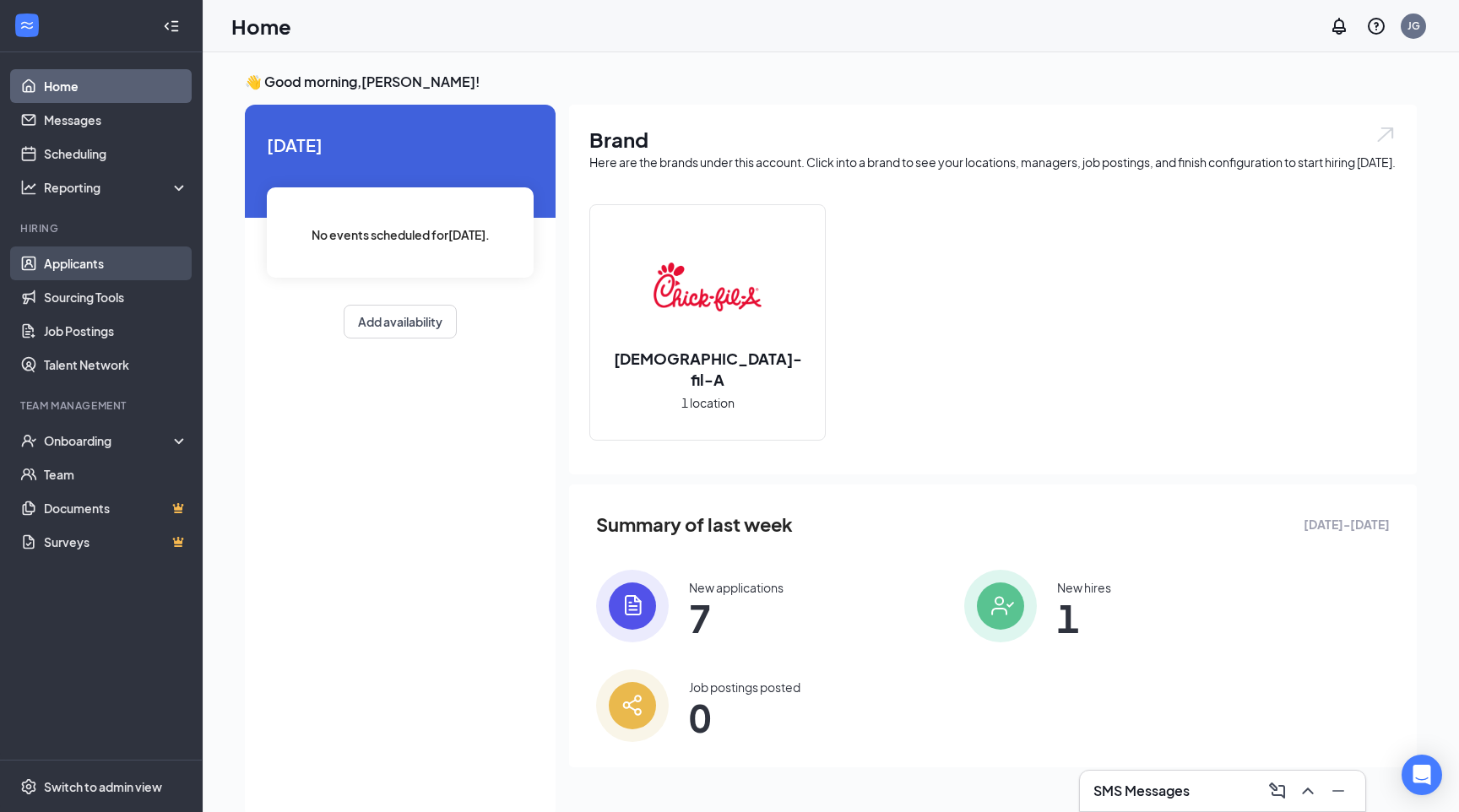
click at [106, 265] on link "Applicants" at bounding box center [116, 263] width 145 height 34
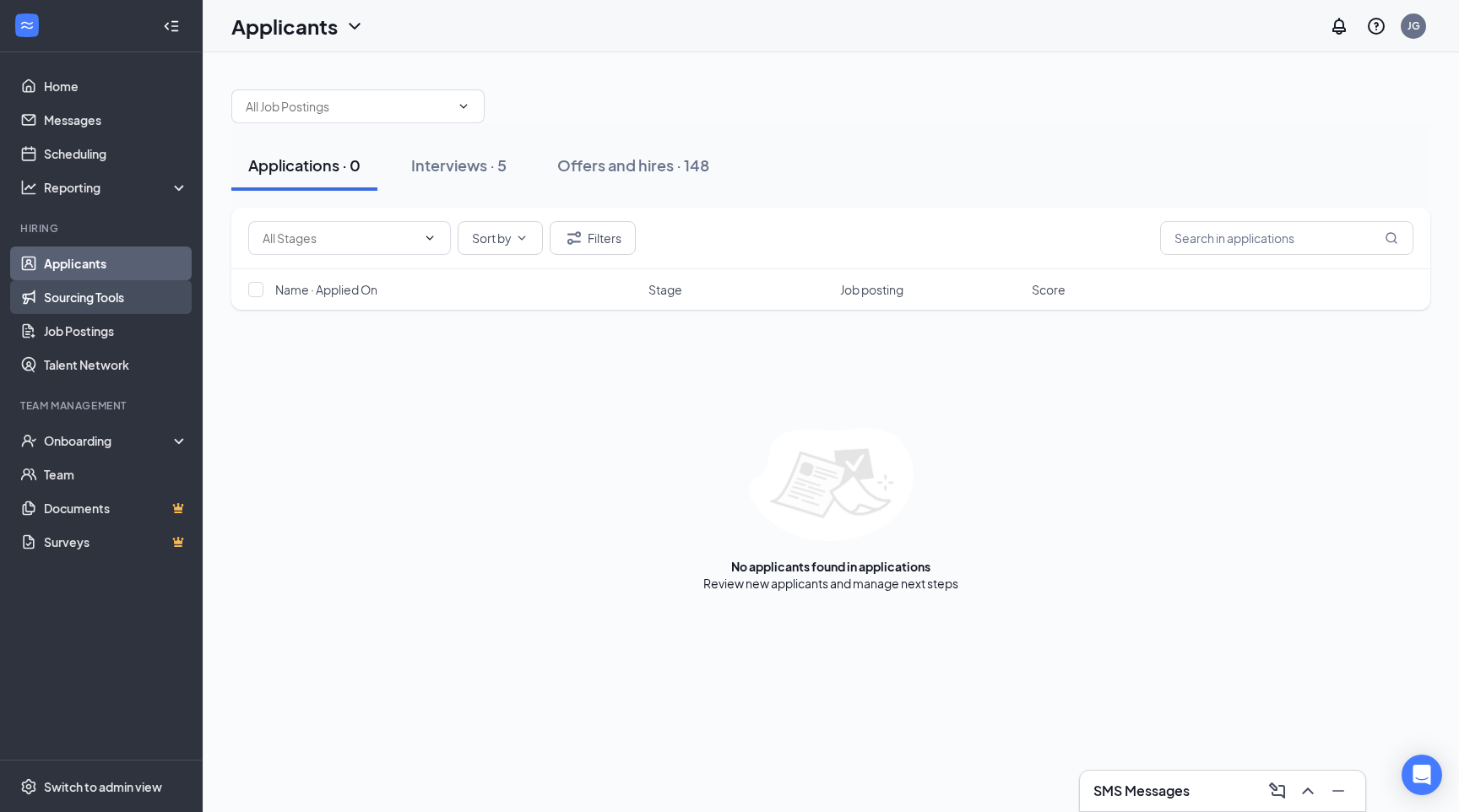
click at [99, 307] on link "Sourcing Tools" at bounding box center [116, 296] width 145 height 34
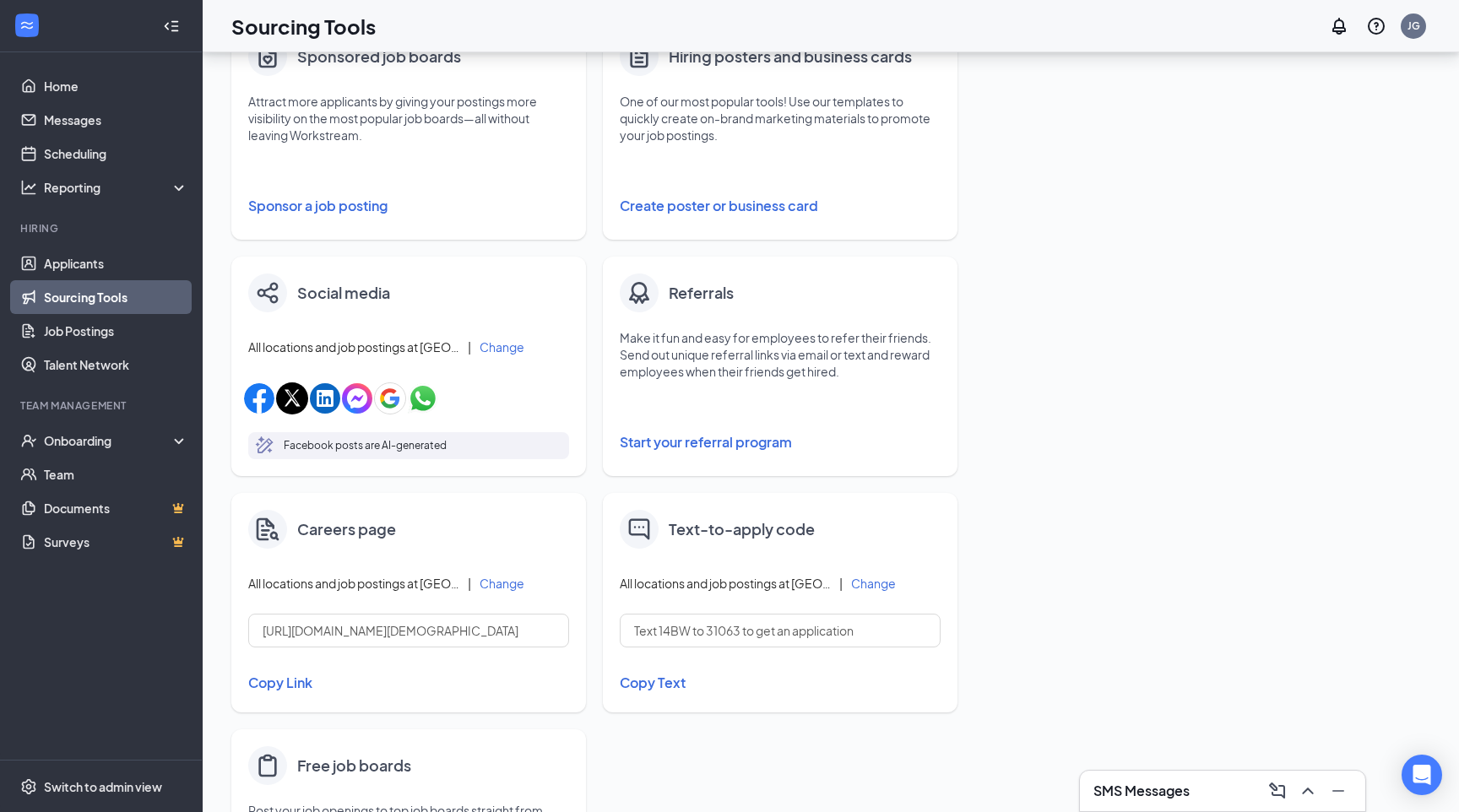
scroll to position [351, 0]
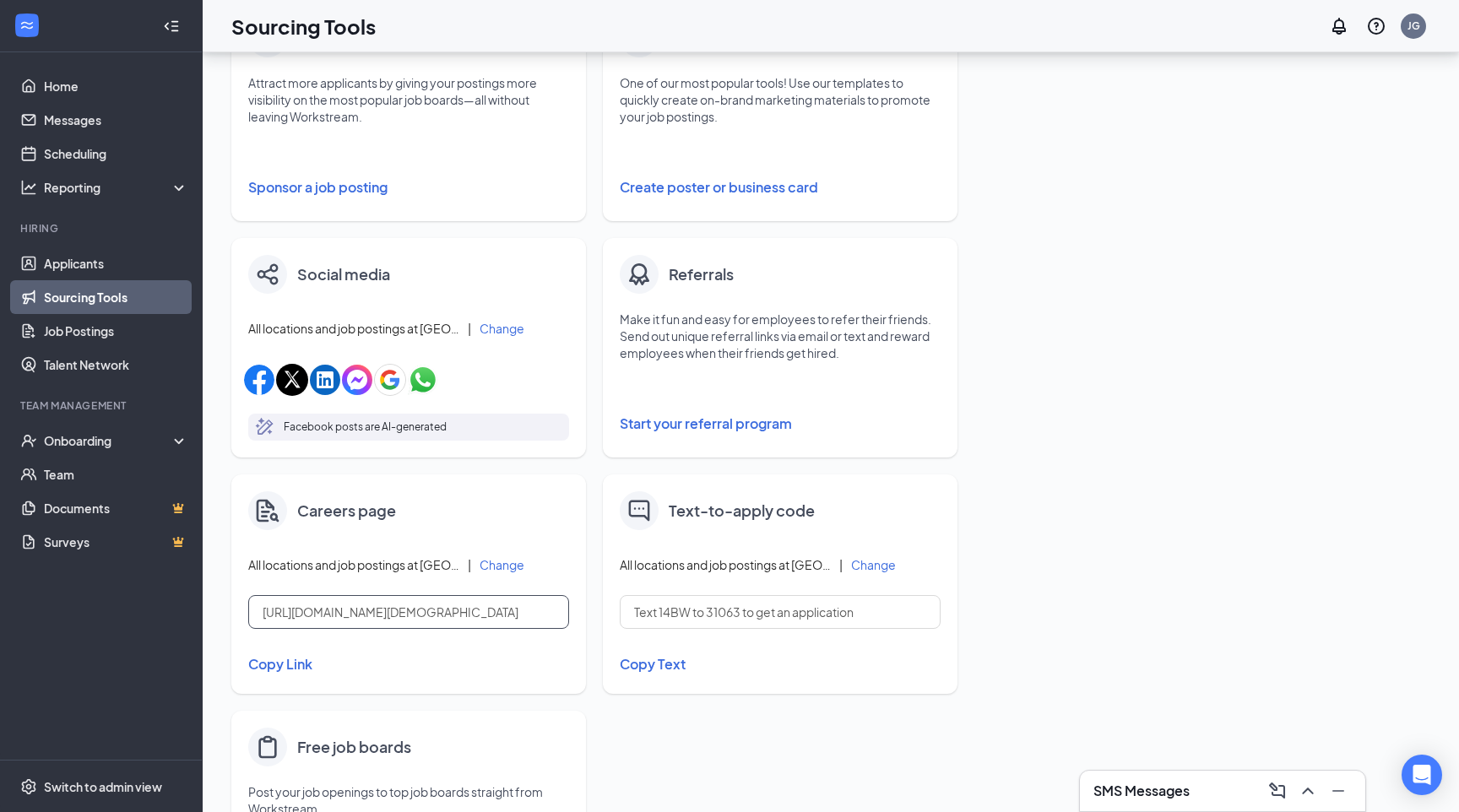
drag, startPoint x: 512, startPoint y: 620, endPoint x: 163, endPoint y: 566, distance: 353.2
click at [164, 567] on div "Home Messages Scheduling Reporting Hiring Applicants Sourcing Tools Job Posting…" at bounding box center [730, 307] width 1459 height 1318
click at [1002, 275] on div "Fill your job postings faster with these quick and easy sourcing tools. Invite …" at bounding box center [831, 334] width 1199 height 1225
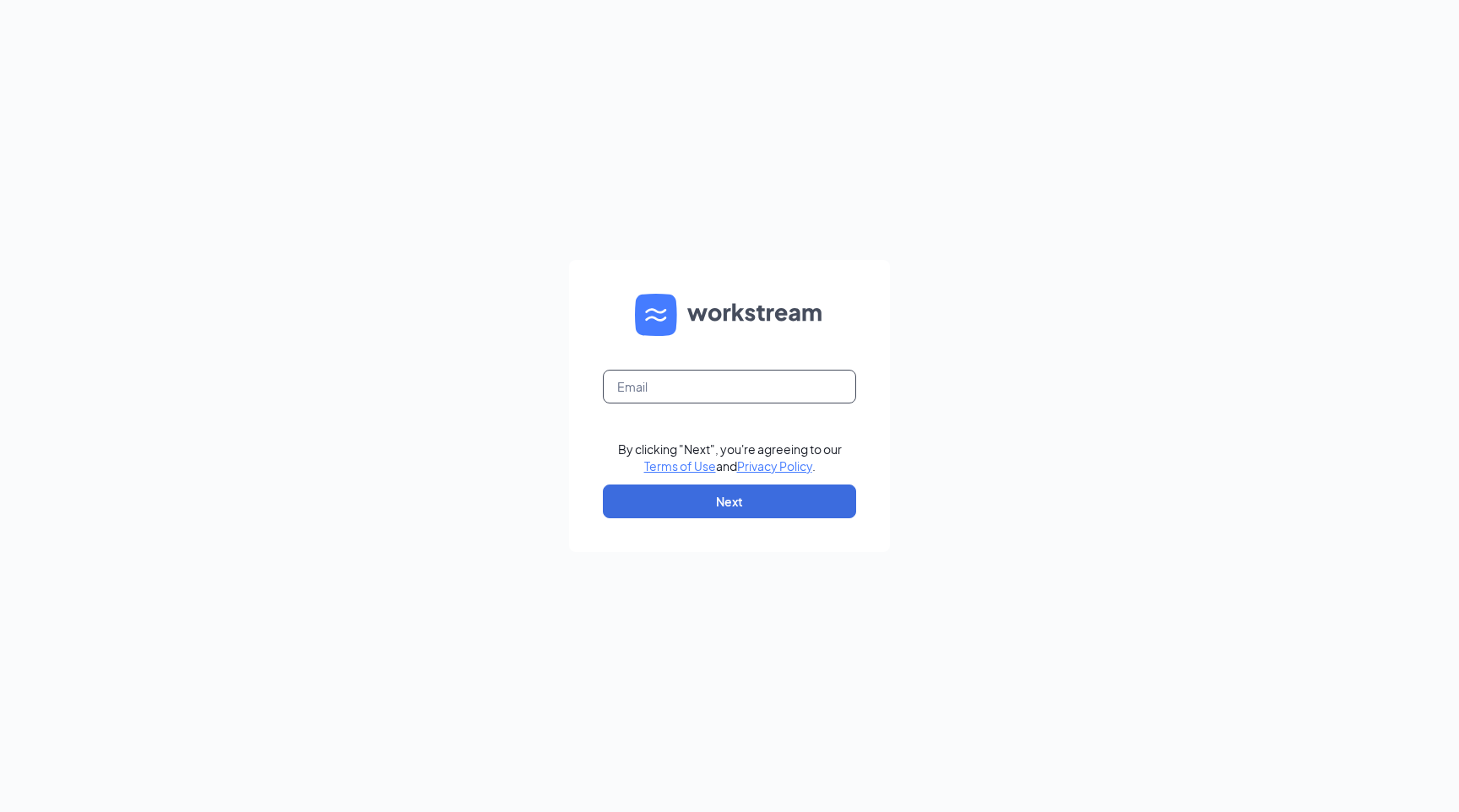
click at [698, 387] on input "text" at bounding box center [730, 386] width 253 height 34
type input "[PERSON_NAME][EMAIL_ADDRESS][DOMAIN_NAME]"
click at [702, 511] on button "Next" at bounding box center [730, 501] width 253 height 34
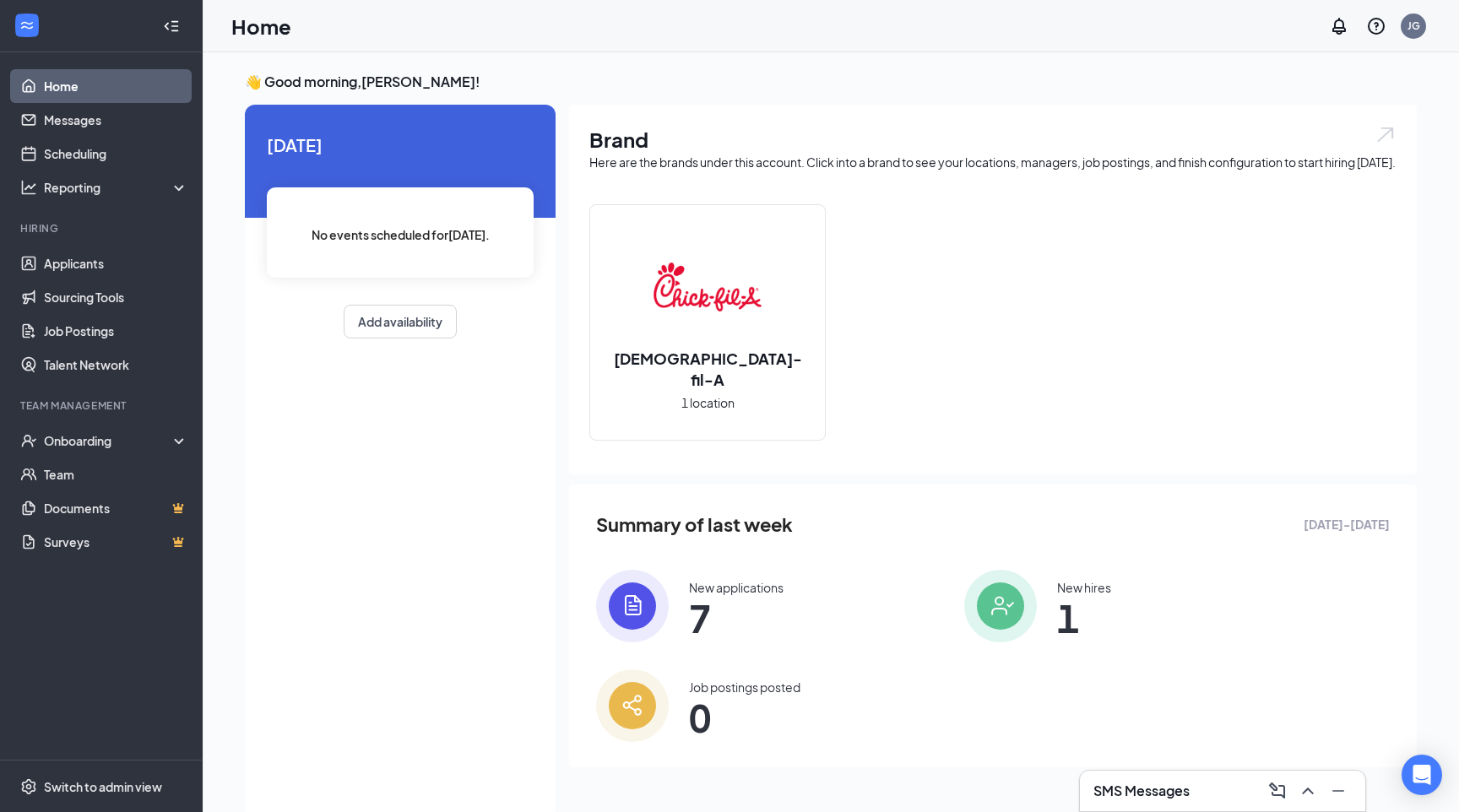
click at [735, 617] on div "New applications 7" at bounding box center [736, 605] width 95 height 54
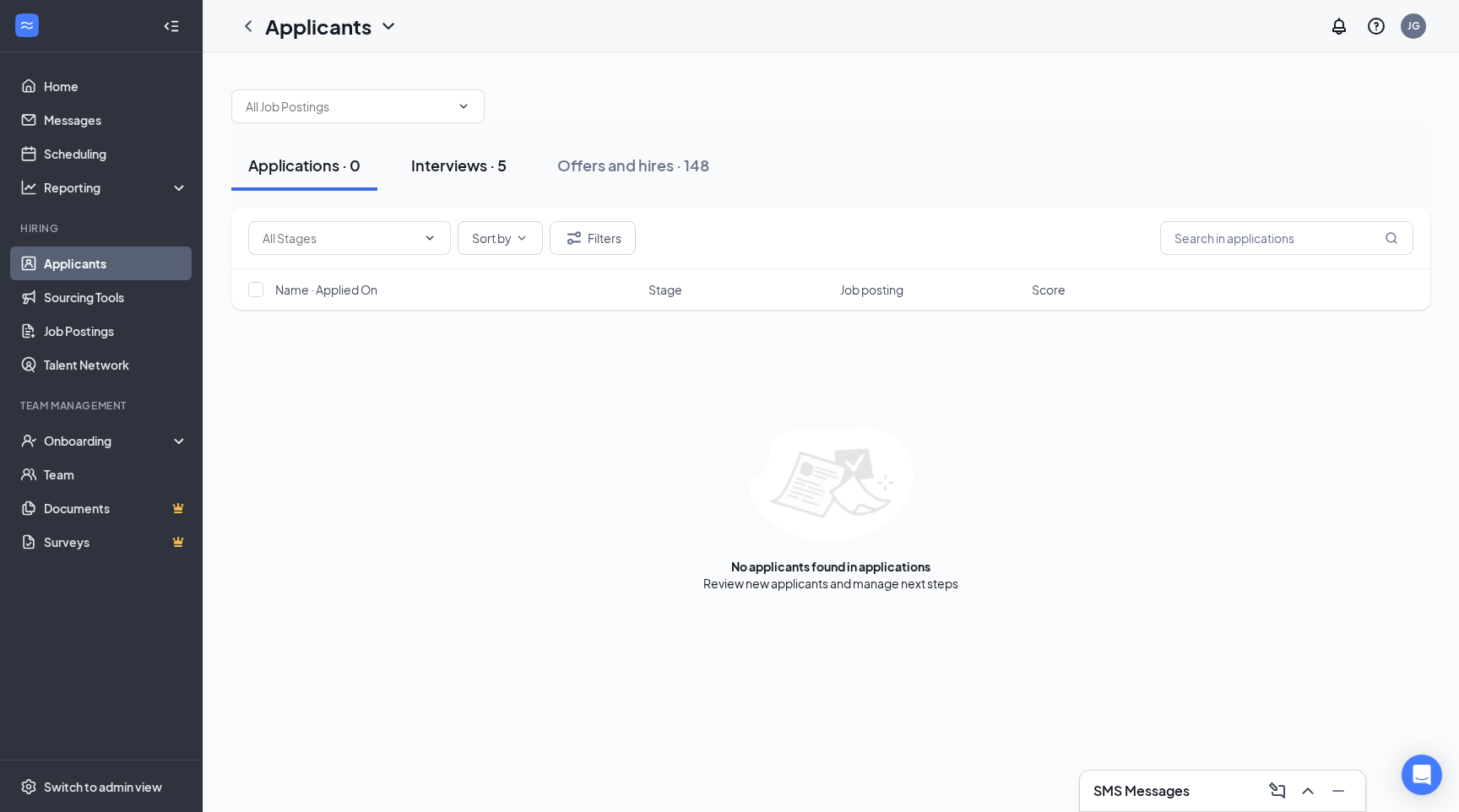
click at [440, 184] on button "Interviews · 5" at bounding box center [459, 165] width 129 height 51
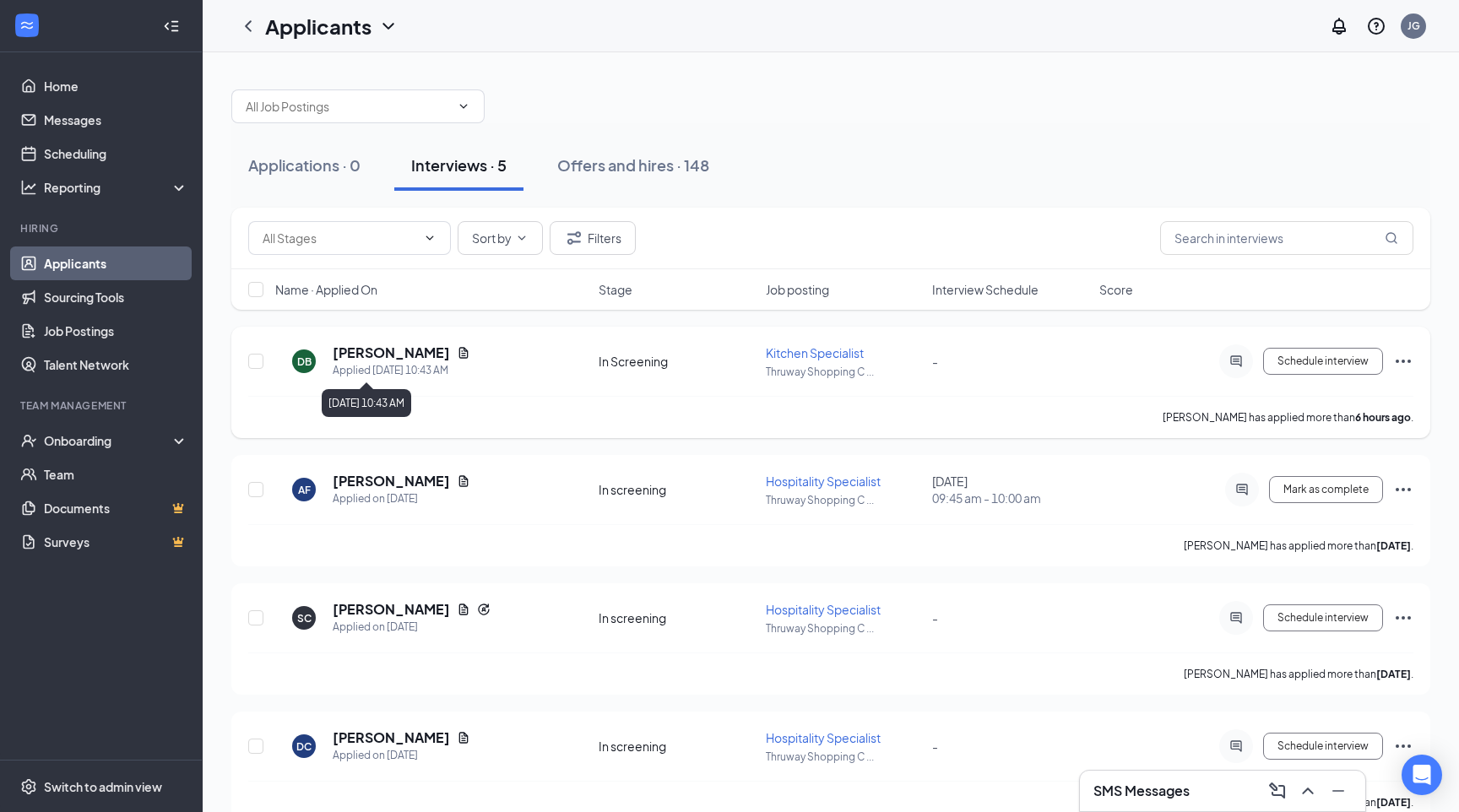
scroll to position [8, 0]
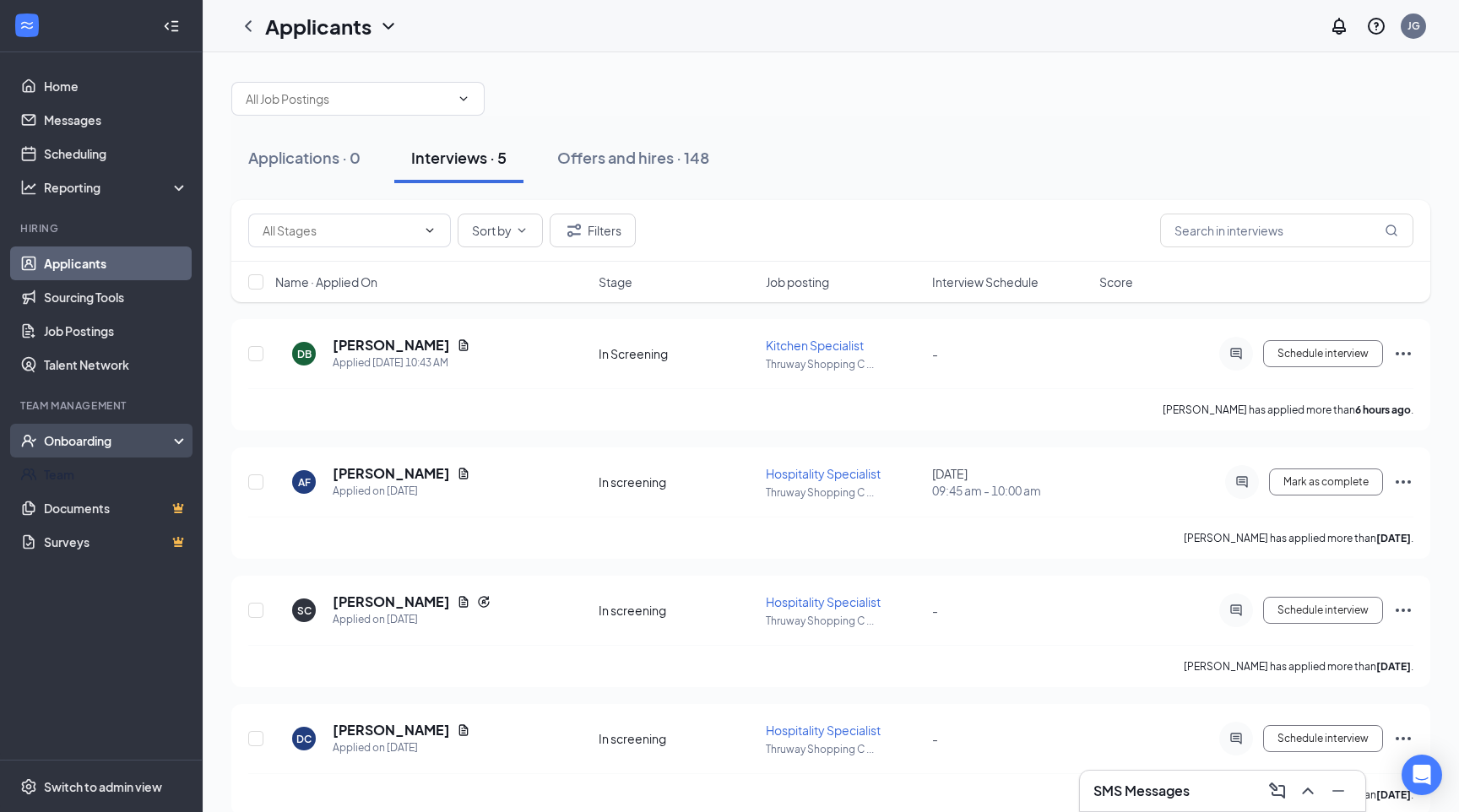
click at [109, 443] on div "Onboarding" at bounding box center [109, 441] width 130 height 17
